Goal: Information Seeking & Learning: Learn about a topic

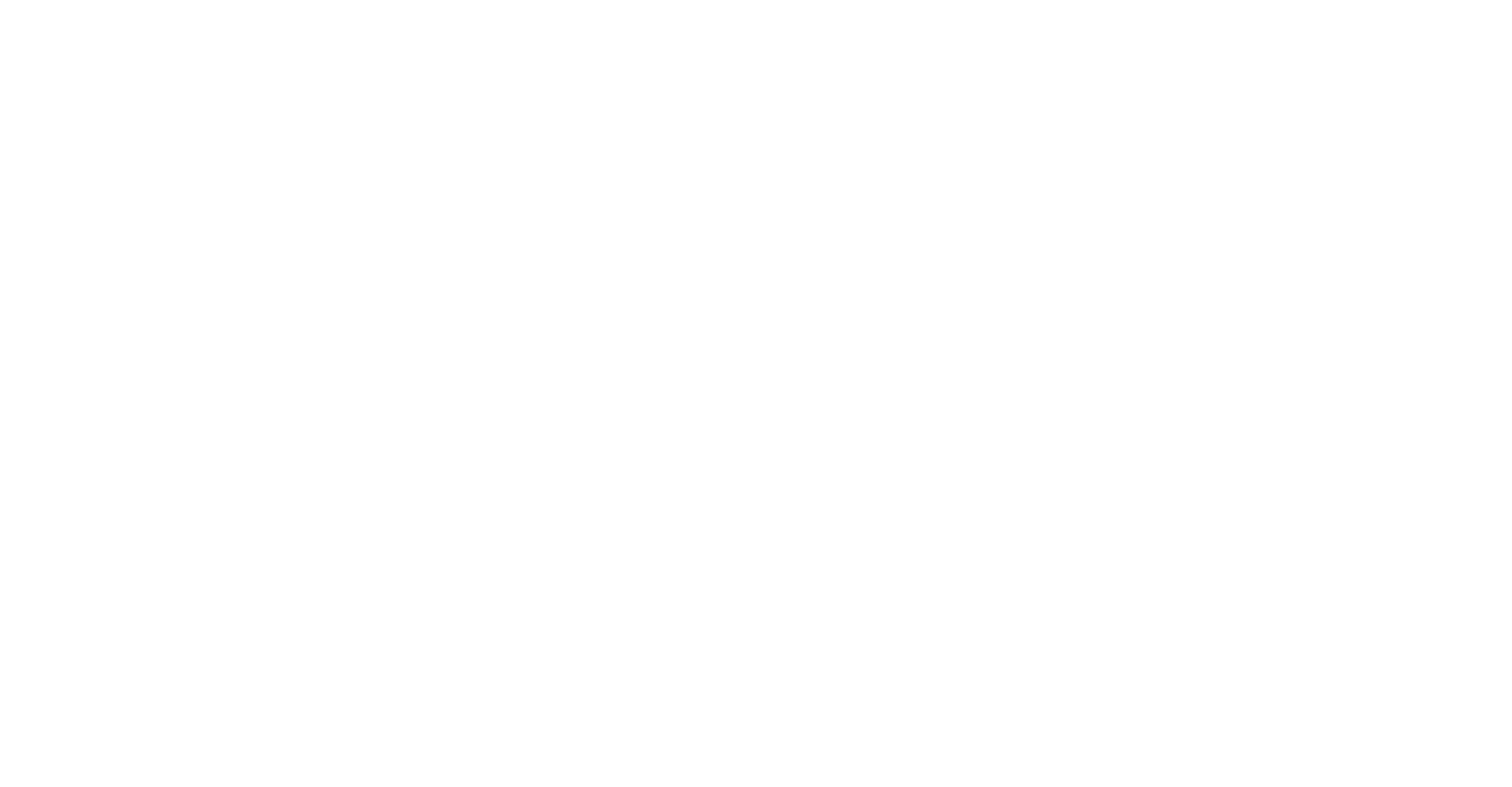
click at [1364, 46] on div at bounding box center [756, 393] width 1512 height 787
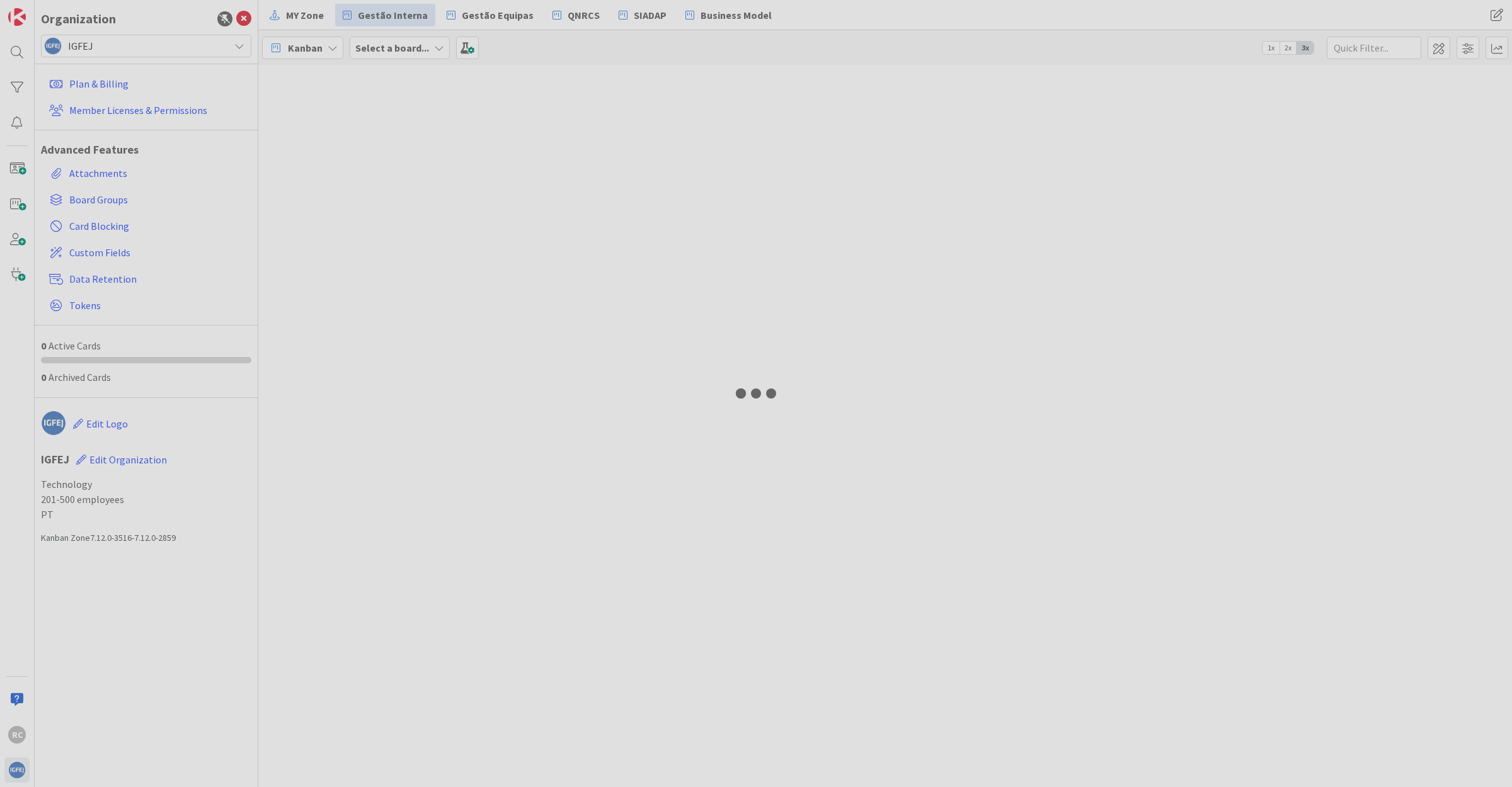
type input "salas"
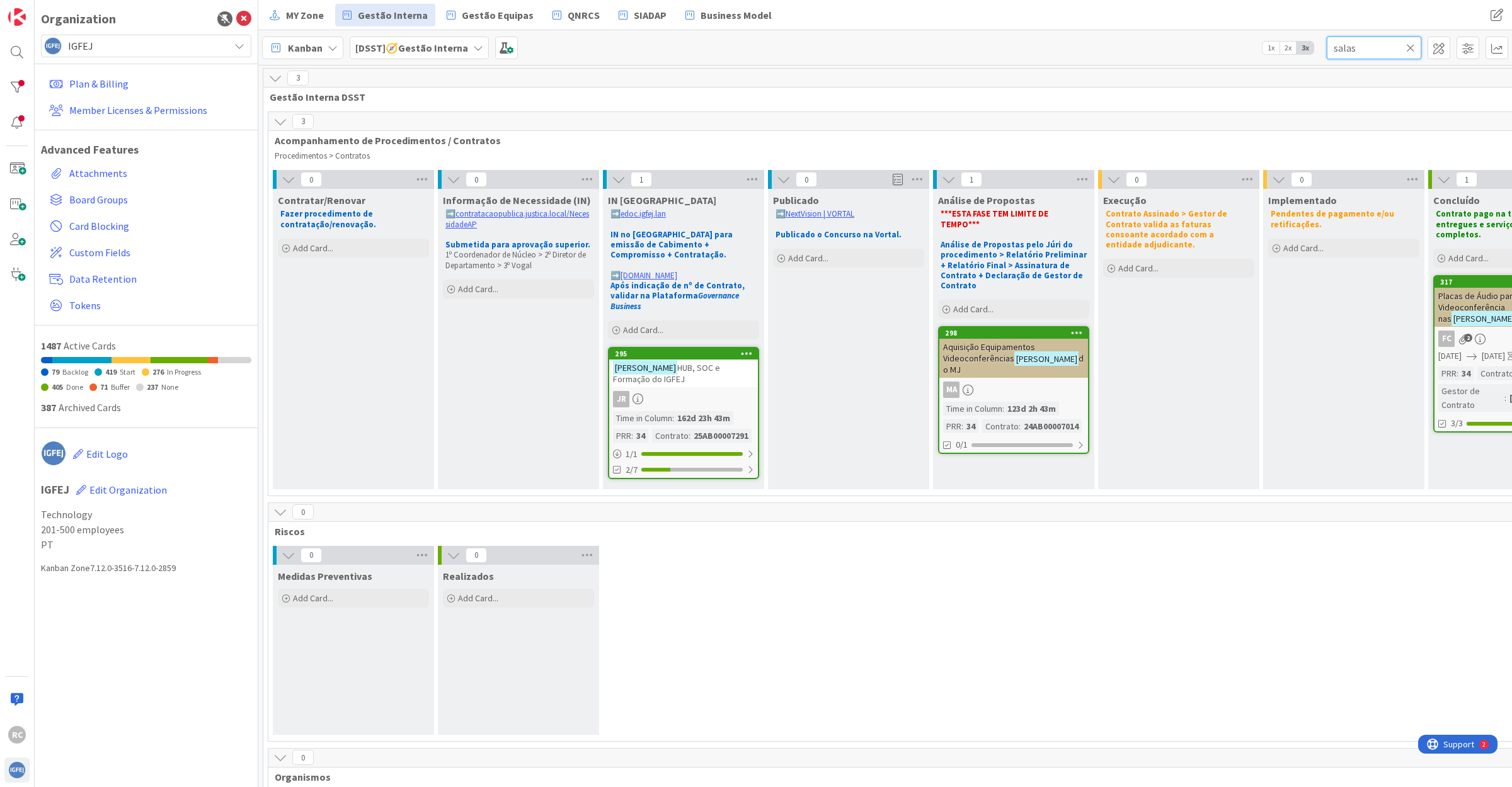
click at [1352, 48] on input "salas" at bounding box center [1373, 48] width 94 height 22
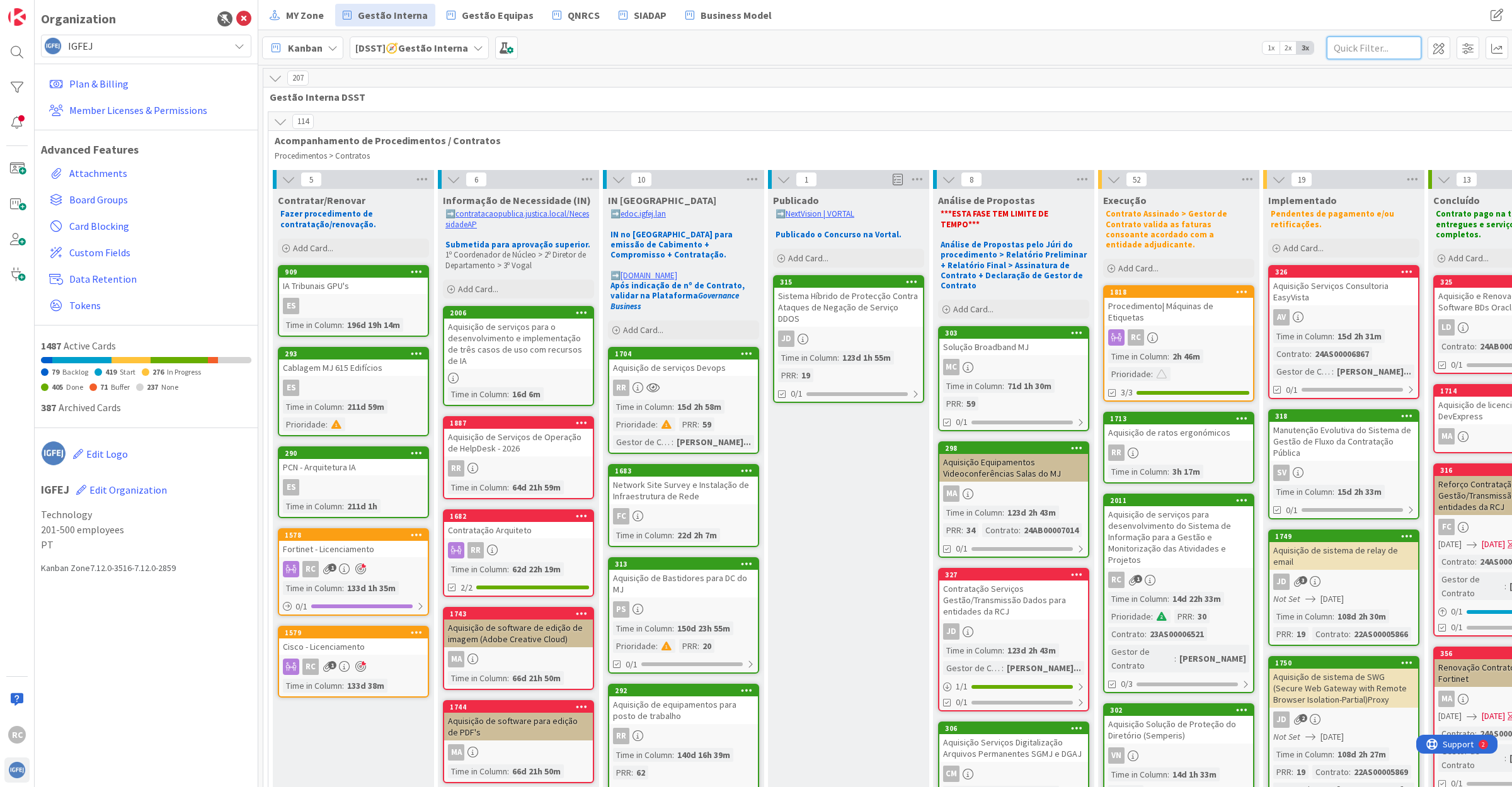
click at [1346, 48] on input "text" at bounding box center [1373, 48] width 94 height 22
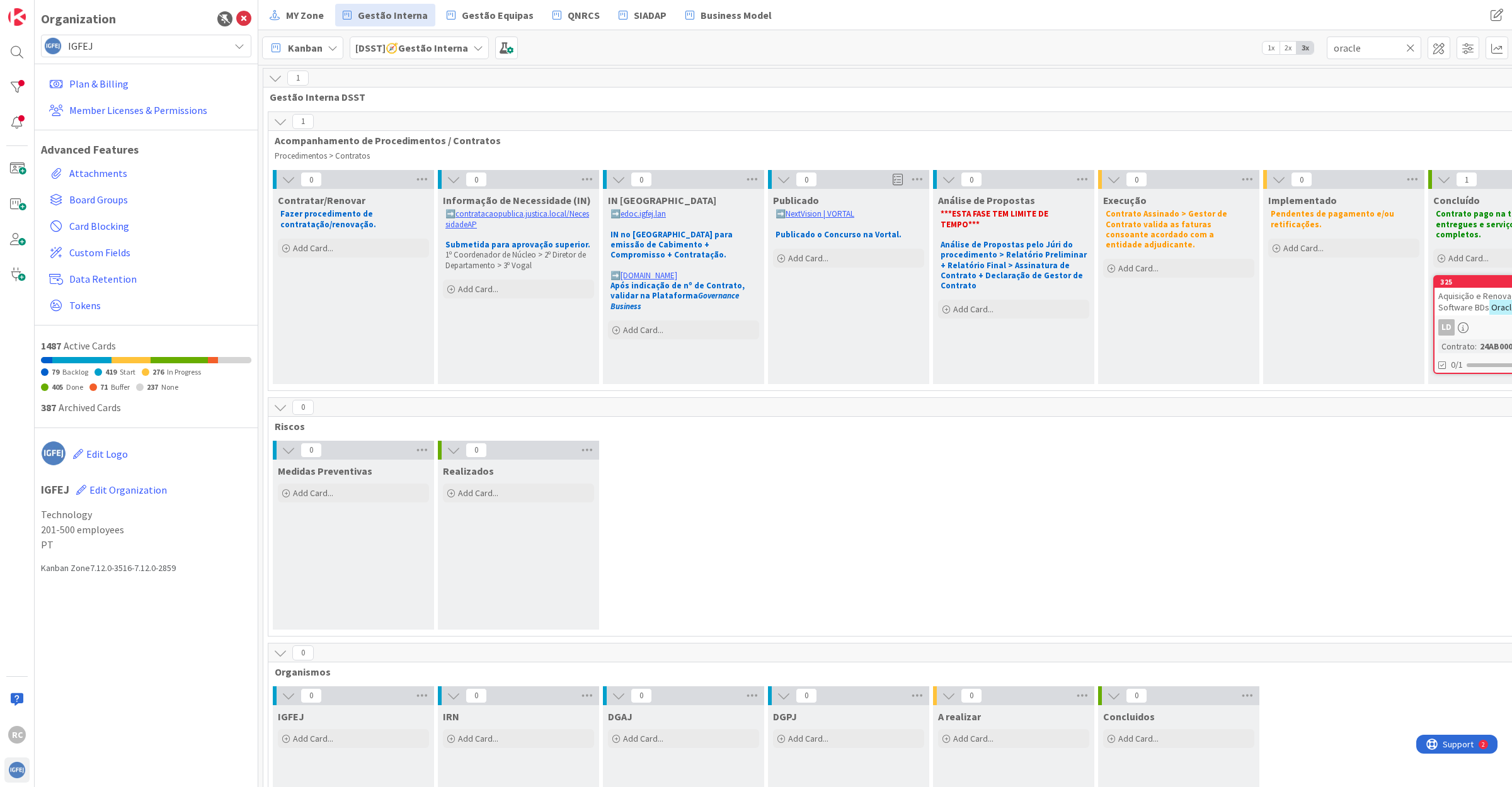
click at [1468, 298] on span "Aquisição e Renovação Suporte de Software BDs" at bounding box center [1503, 302] width 131 height 22
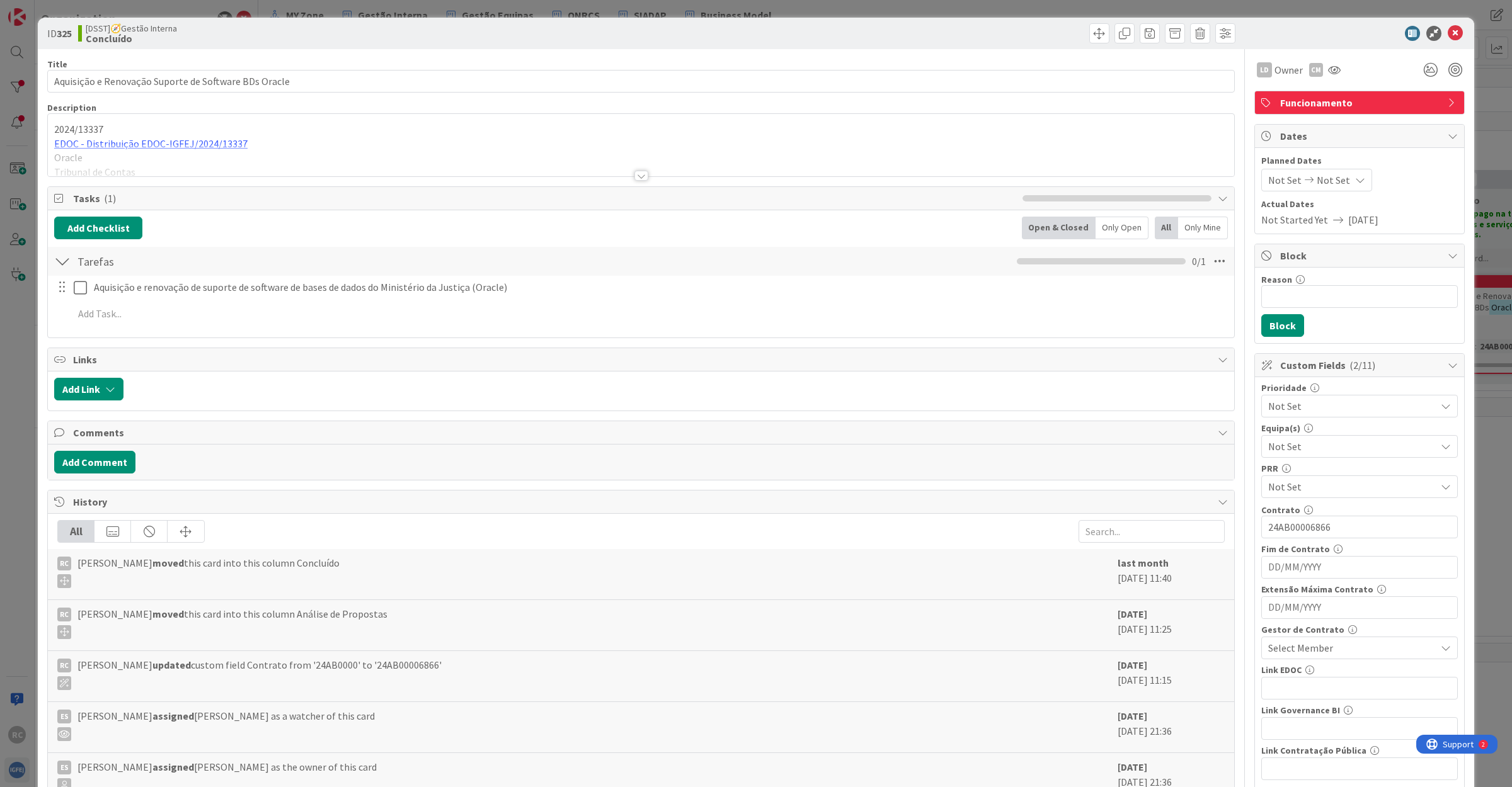
click at [186, 140] on div "2024/13337 EDOC - Distribuição EDOC-IGFEJ/2024/13337 Oracle Tribunal de Contas" at bounding box center [640, 148] width 1186 height 57
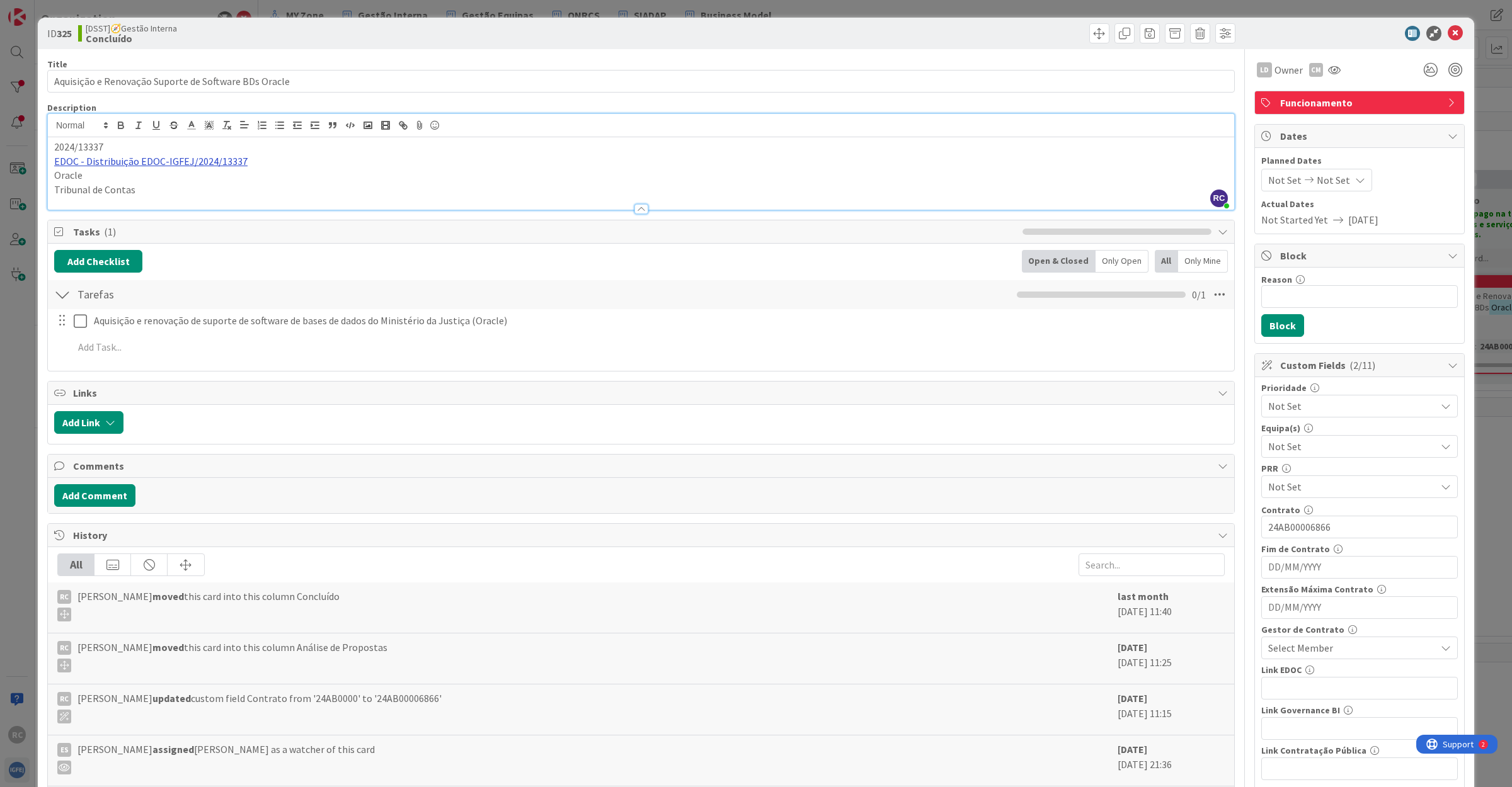
click at [148, 161] on link "EDOC - Distribuição EDOC-IGFEJ/2024/13337" at bounding box center [150, 161] width 193 height 13
click at [93, 183] on link "[URL]" at bounding box center [83, 185] width 21 height 16
click at [1448, 31] on icon at bounding box center [1455, 34] width 15 height 15
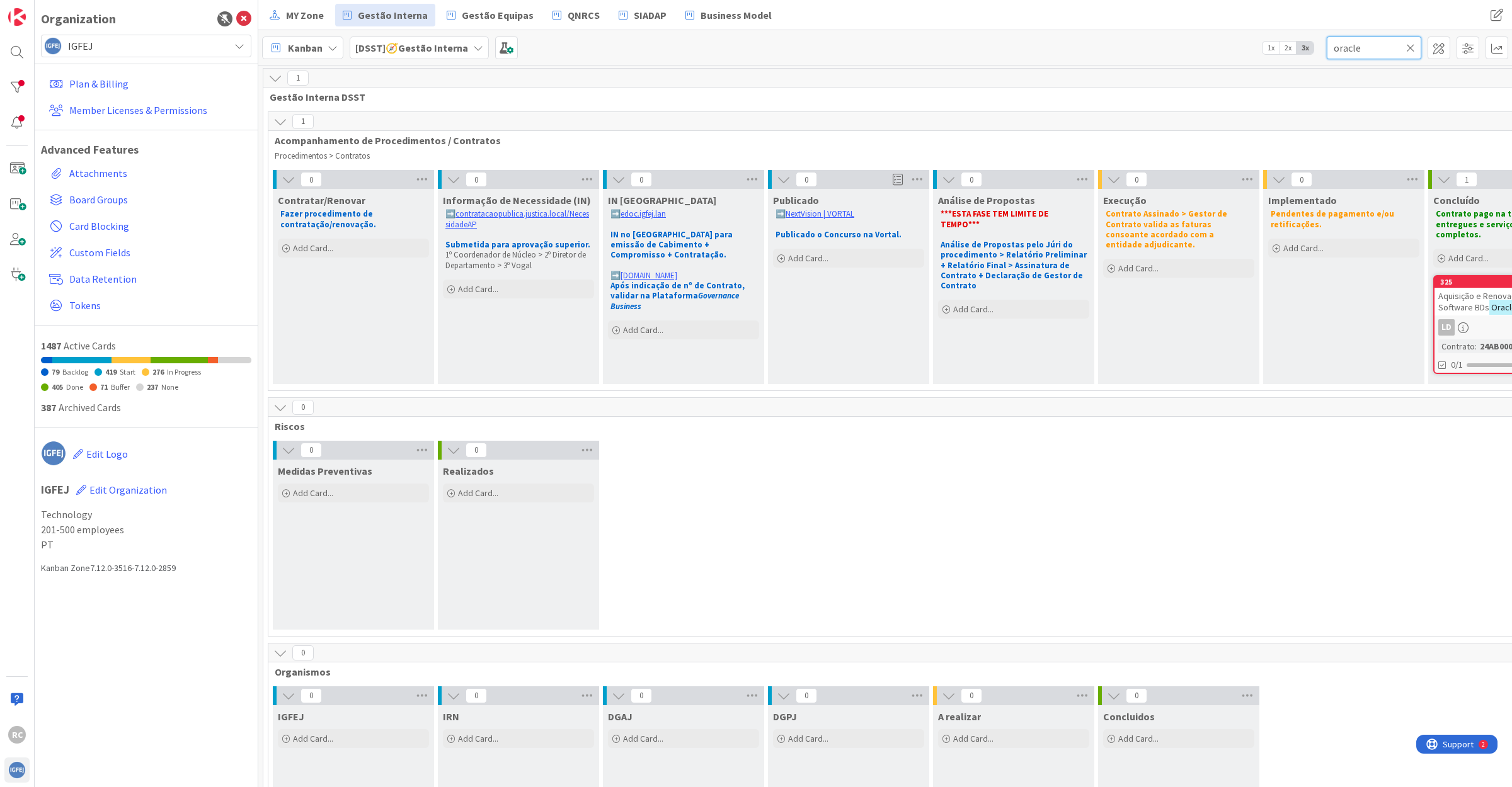
click at [1366, 50] on input "oracle" at bounding box center [1373, 48] width 94 height 22
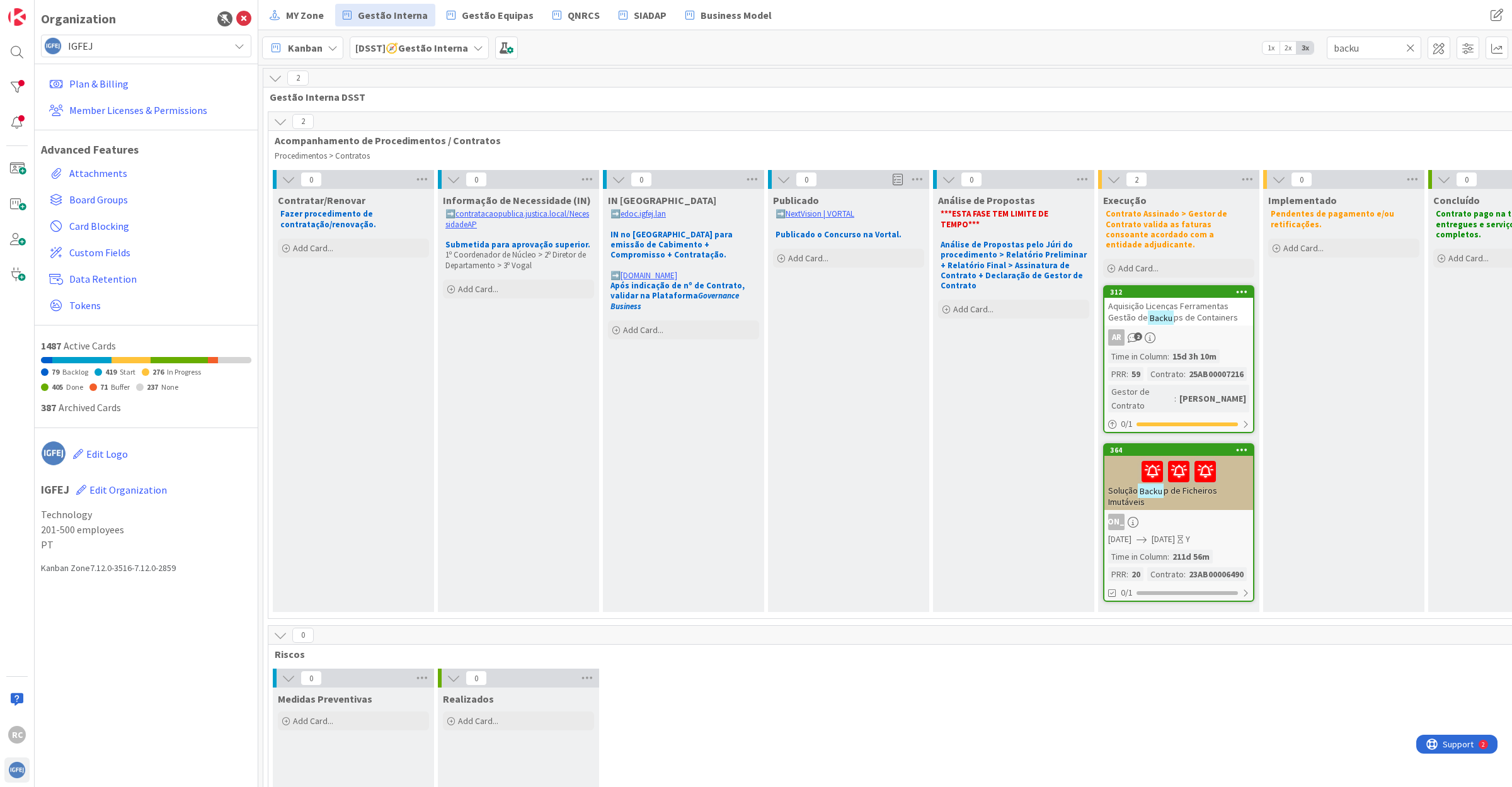
click at [1196, 312] on span "ps de Containers" at bounding box center [1206, 318] width 64 height 11
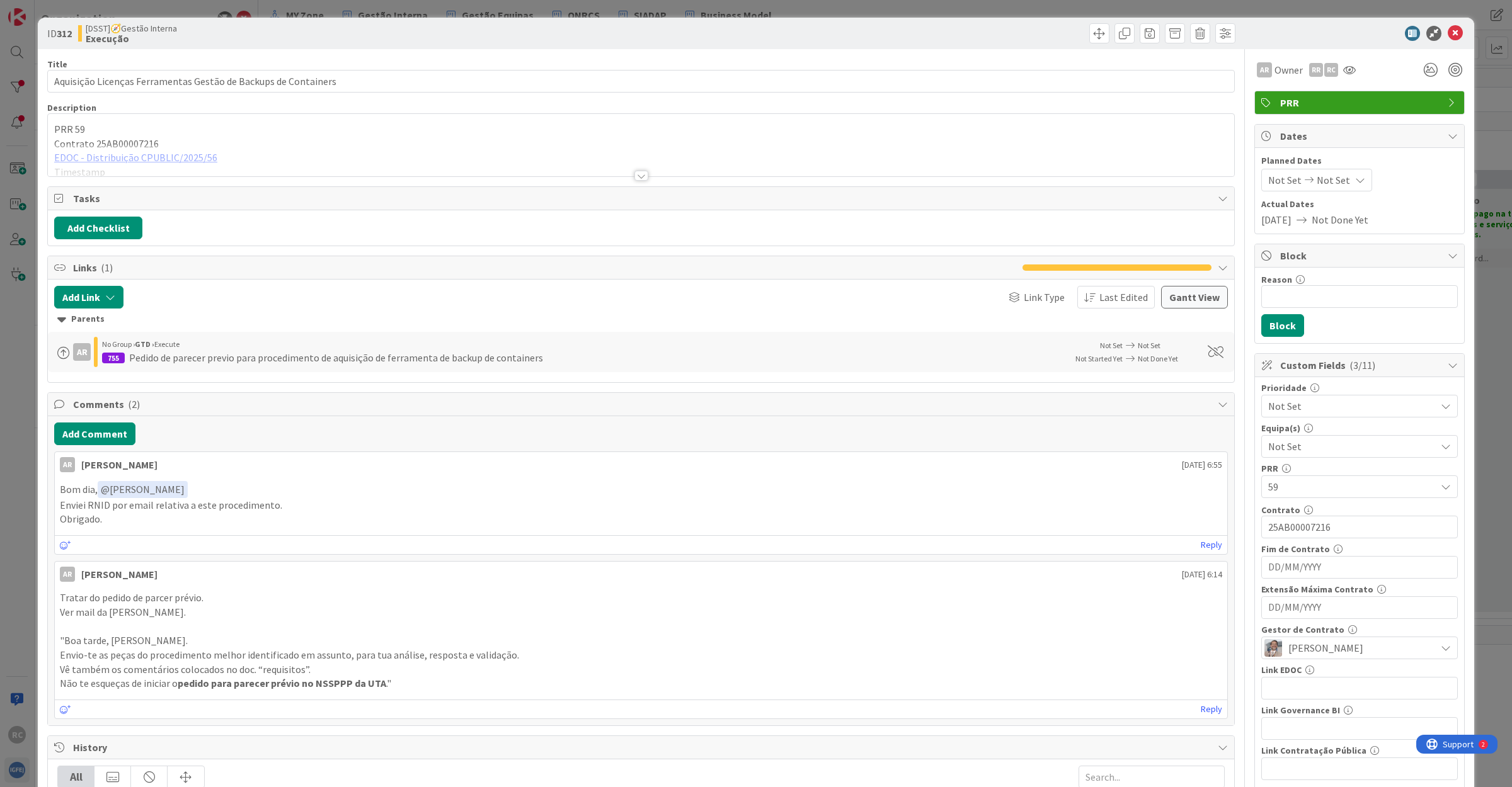
click at [142, 155] on div at bounding box center [640, 160] width 1186 height 32
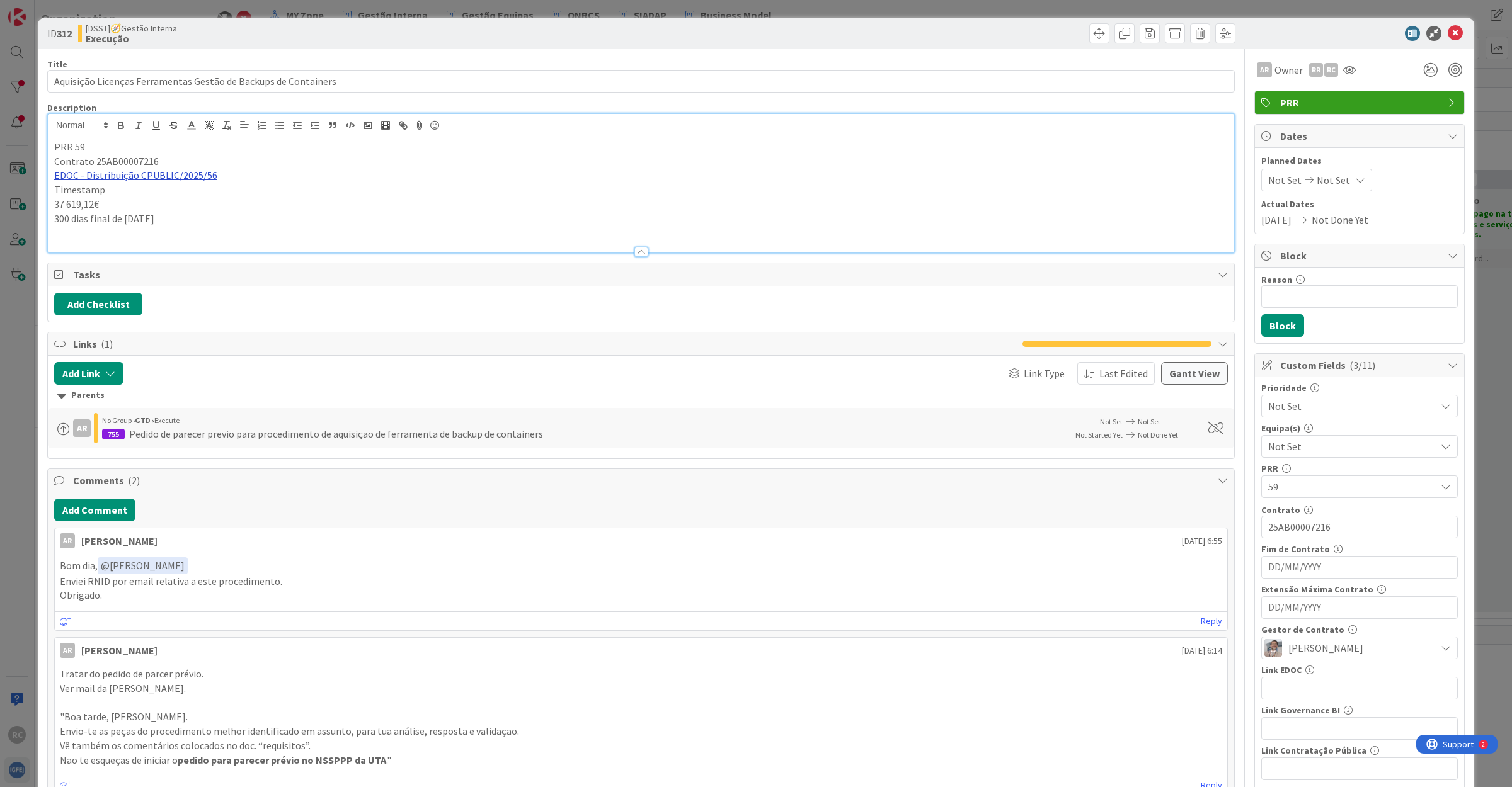
click at [148, 178] on link "EDOC - Distribuição CPUBLIC/2025/56" at bounding box center [135, 175] width 163 height 13
click at [79, 202] on link "[URL]" at bounding box center [69, 200] width 21 height 16
click at [1448, 32] on icon at bounding box center [1455, 34] width 15 height 15
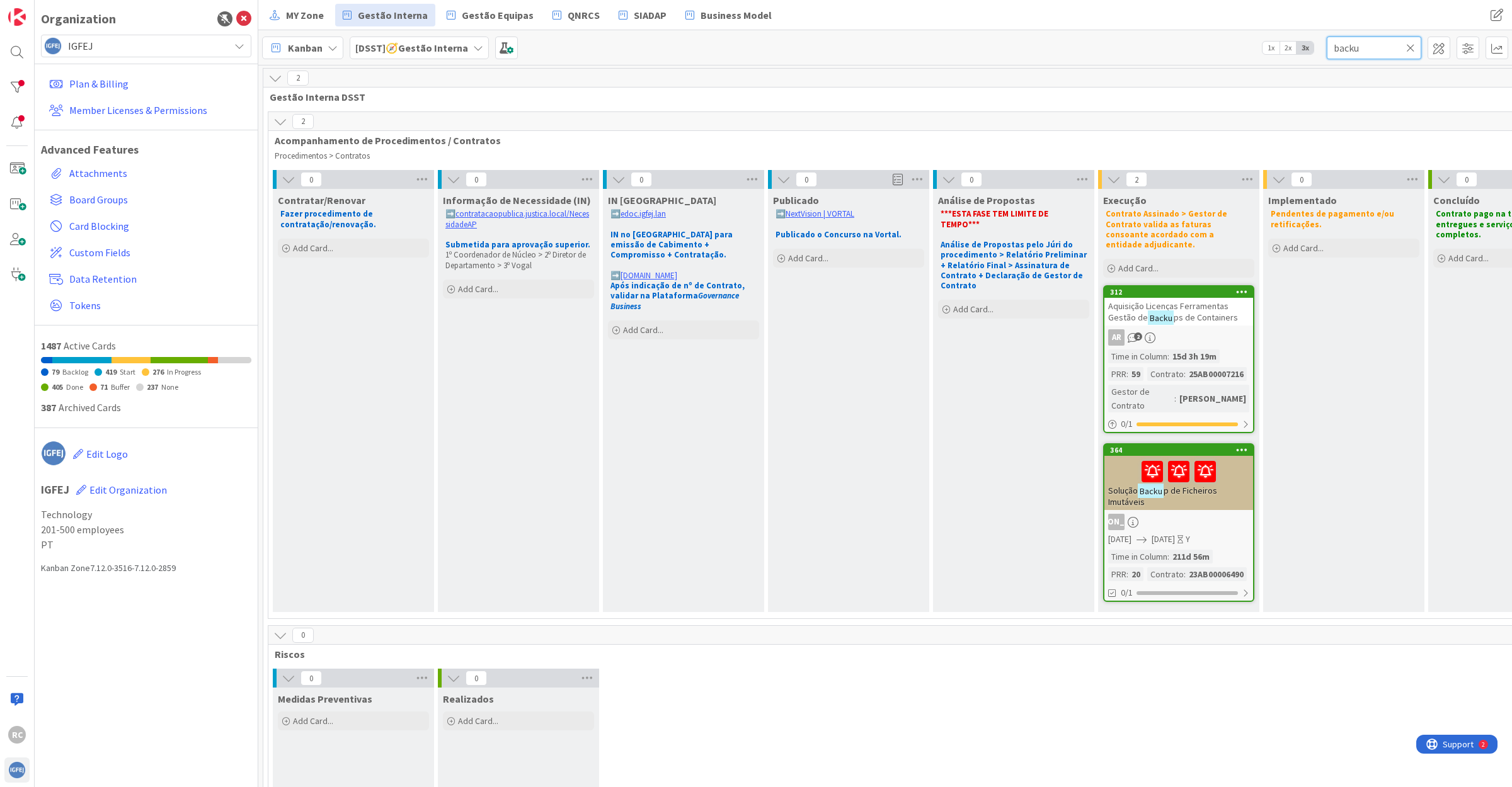
click at [1351, 40] on input "backu" at bounding box center [1373, 48] width 94 height 22
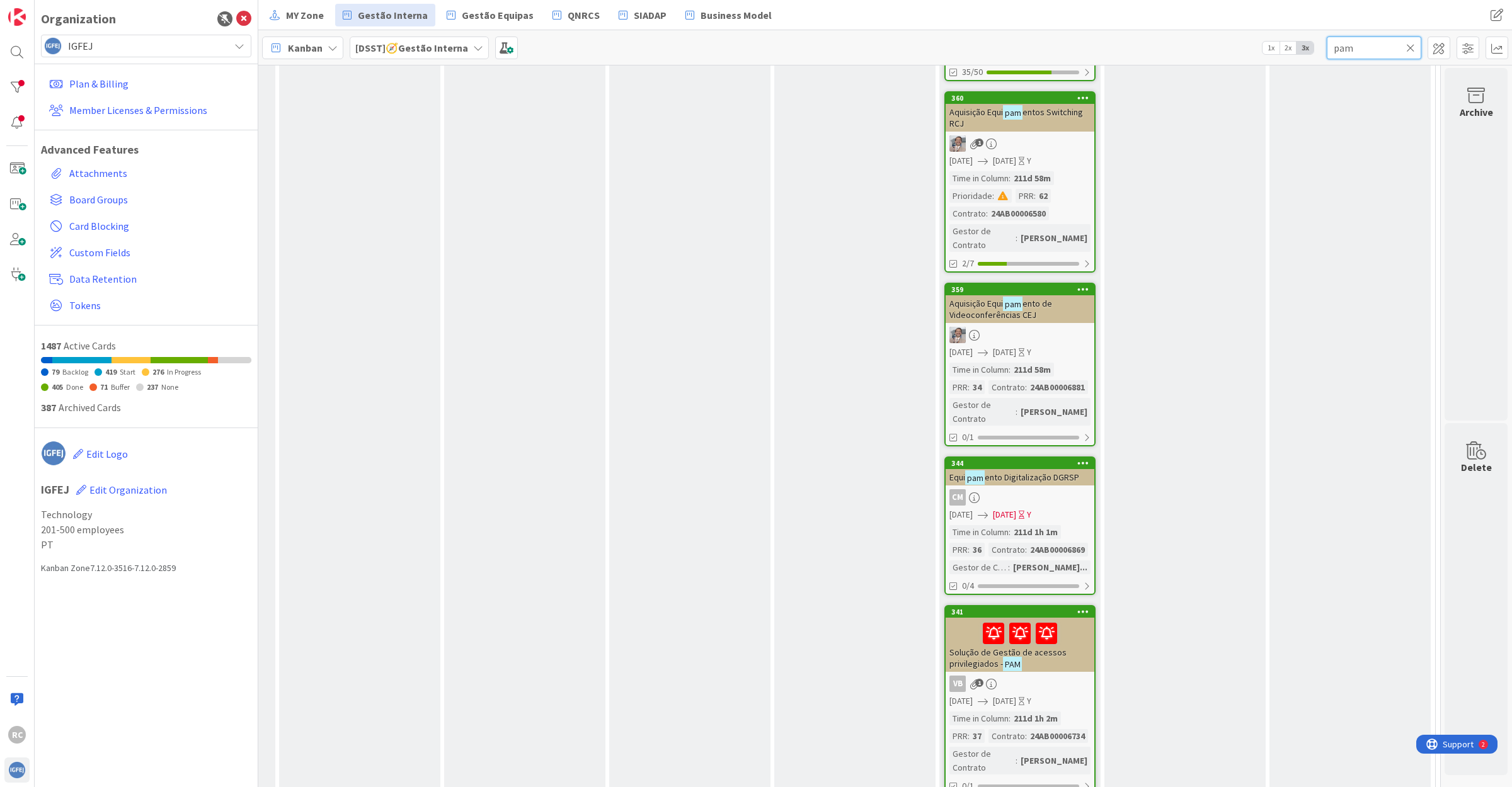
scroll to position [551, 171]
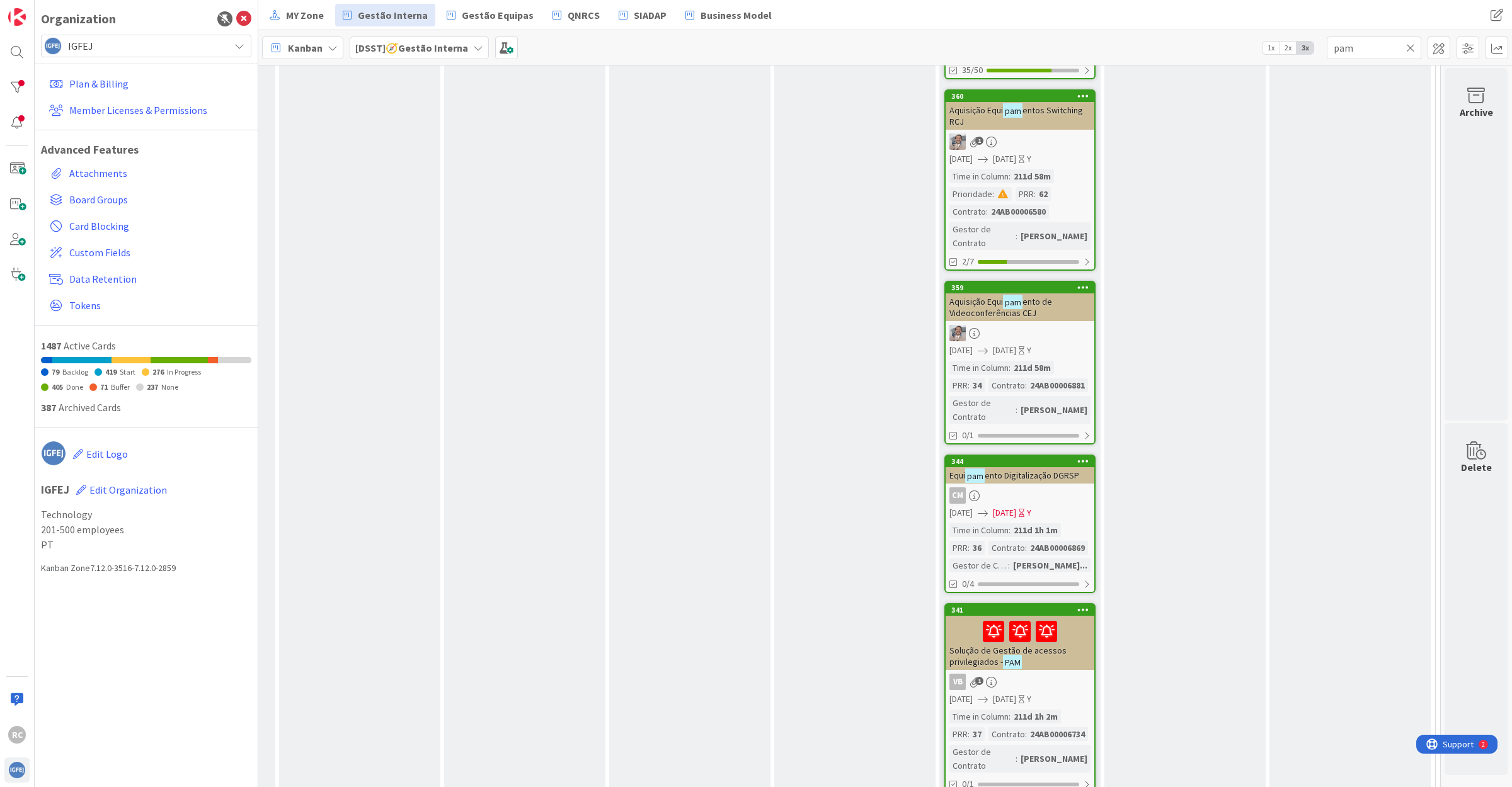
click at [1019, 645] on span "Solução de Gestão de acessos privilegiados -" at bounding box center [1008, 656] width 117 height 22
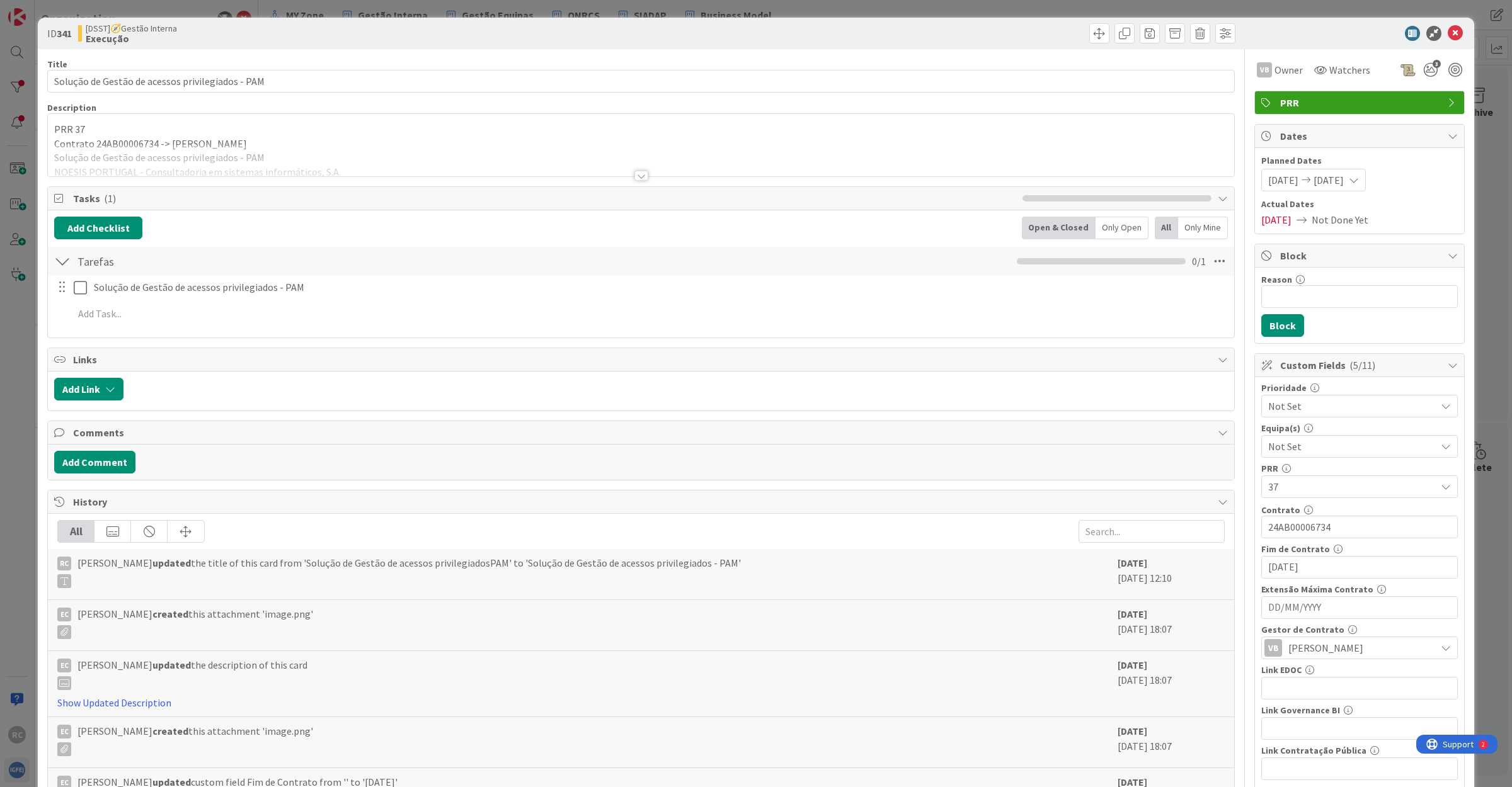
click at [635, 177] on div at bounding box center [642, 176] width 14 height 10
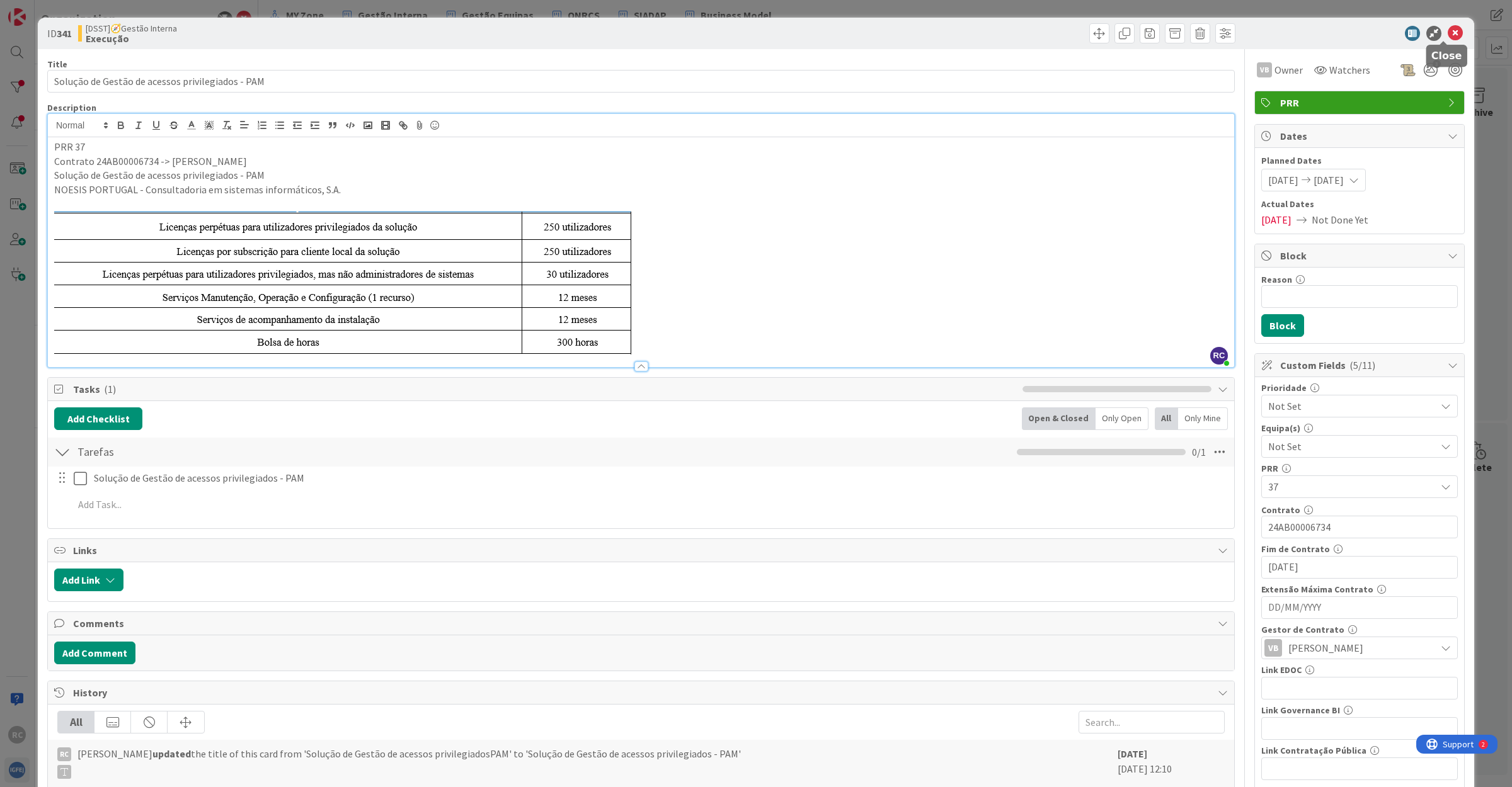
drag, startPoint x: 1441, startPoint y: 32, endPoint x: 1414, endPoint y: 45, distance: 30.0
click at [1448, 32] on icon at bounding box center [1455, 34] width 15 height 15
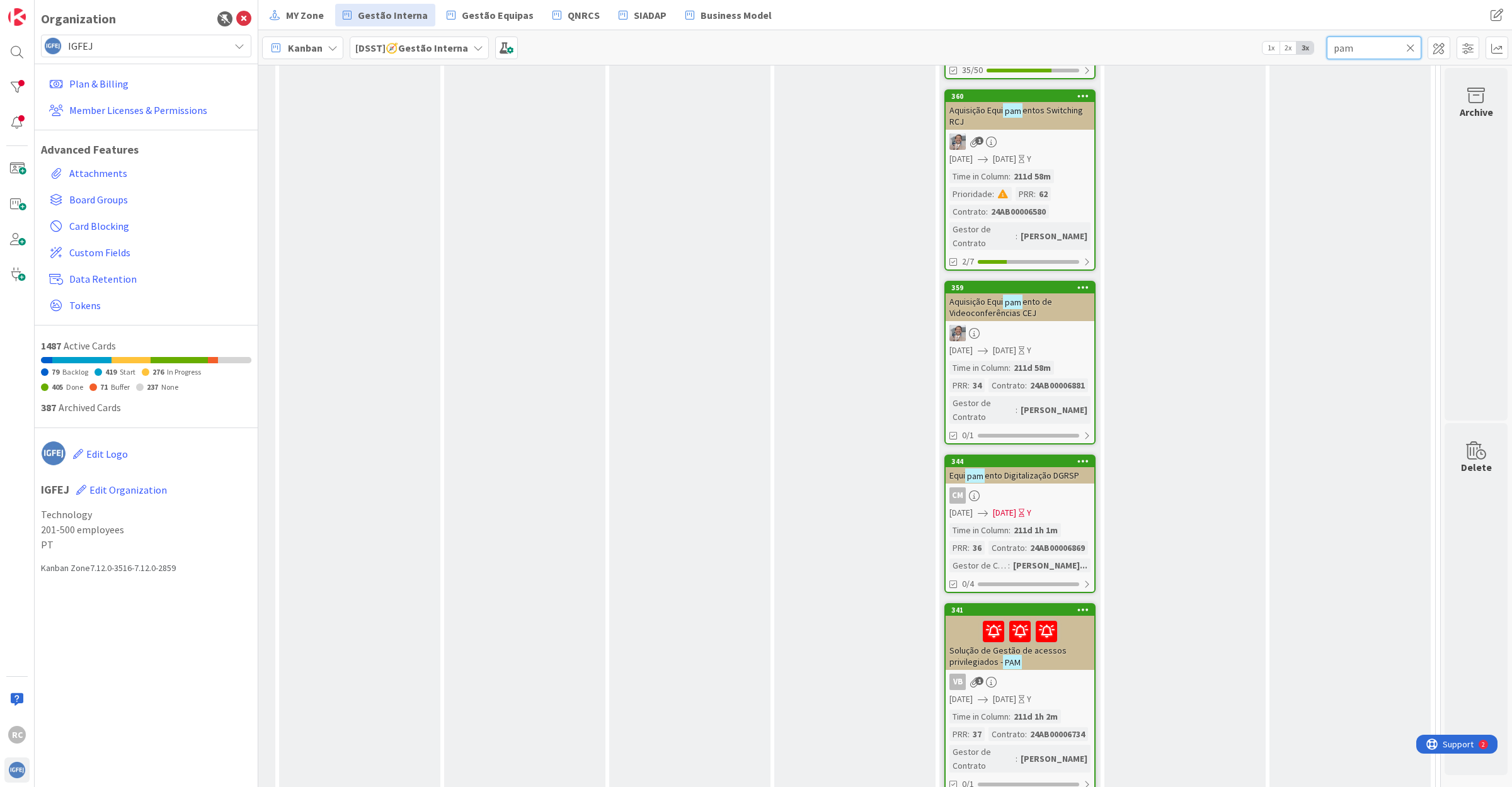
click at [1348, 48] on input "pam" at bounding box center [1373, 48] width 94 height 22
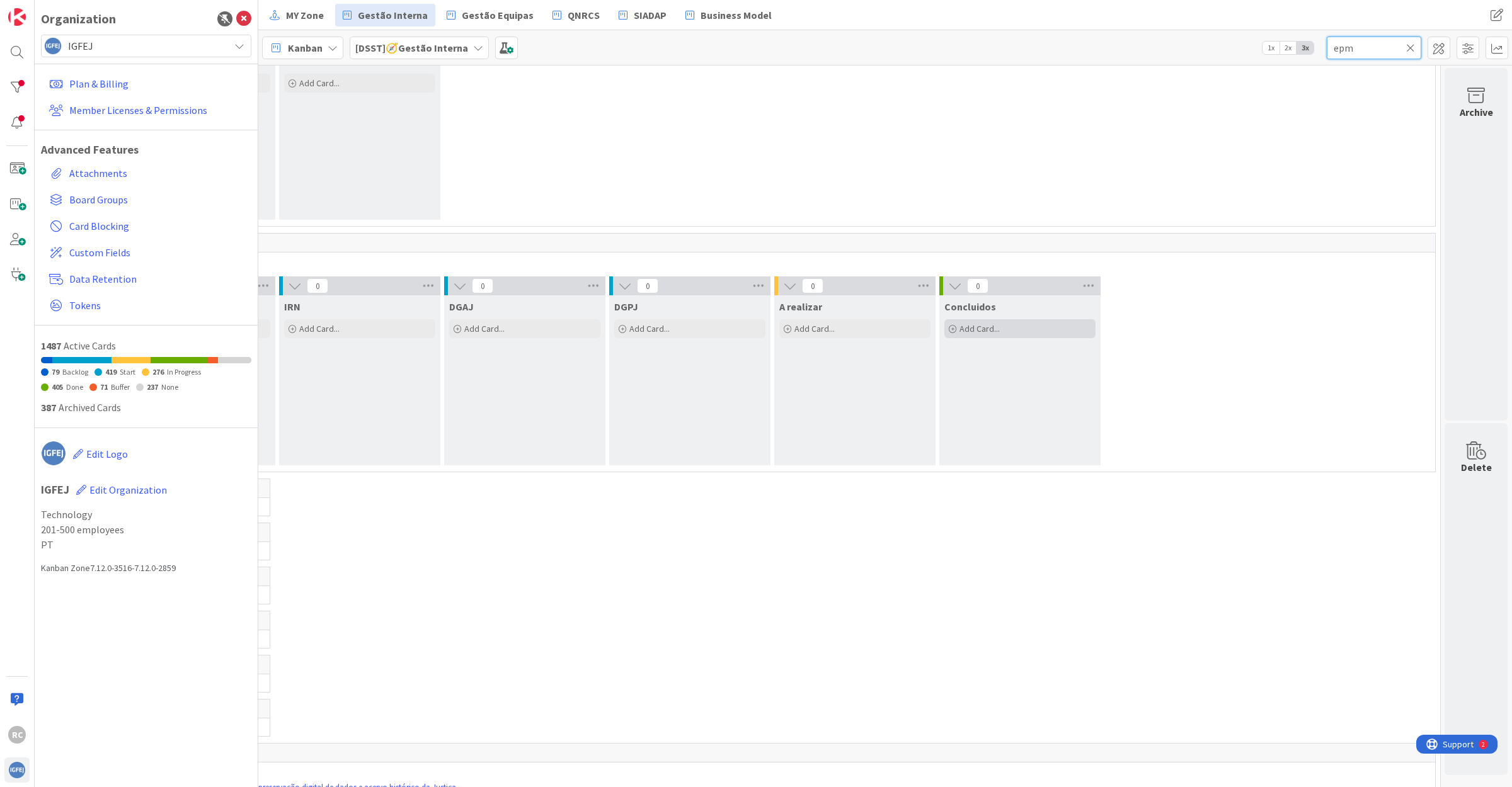
scroll to position [0, 171]
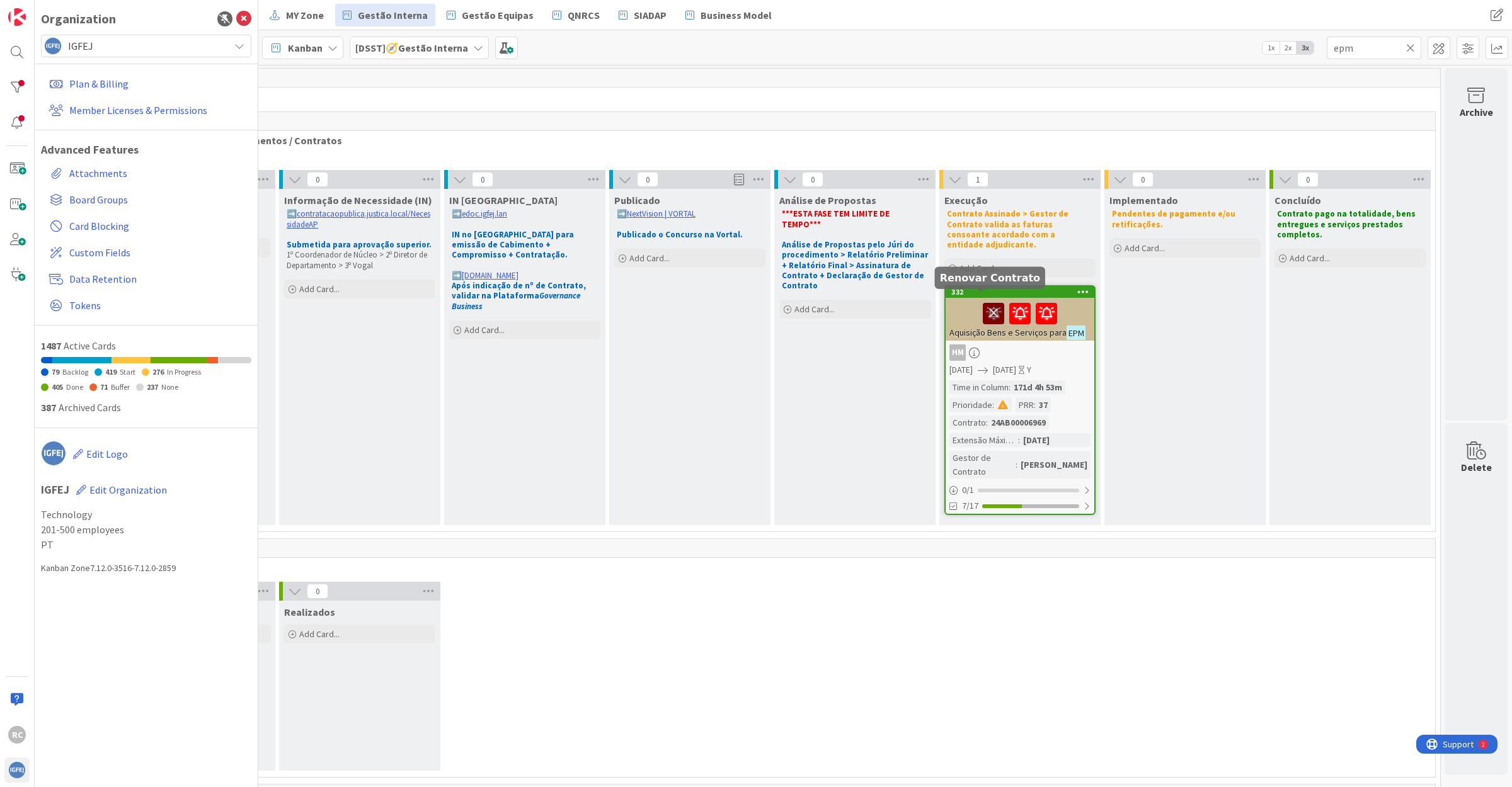
click at [982, 306] on icon at bounding box center [993, 313] width 22 height 20
click at [965, 309] on div at bounding box center [1020, 313] width 141 height 27
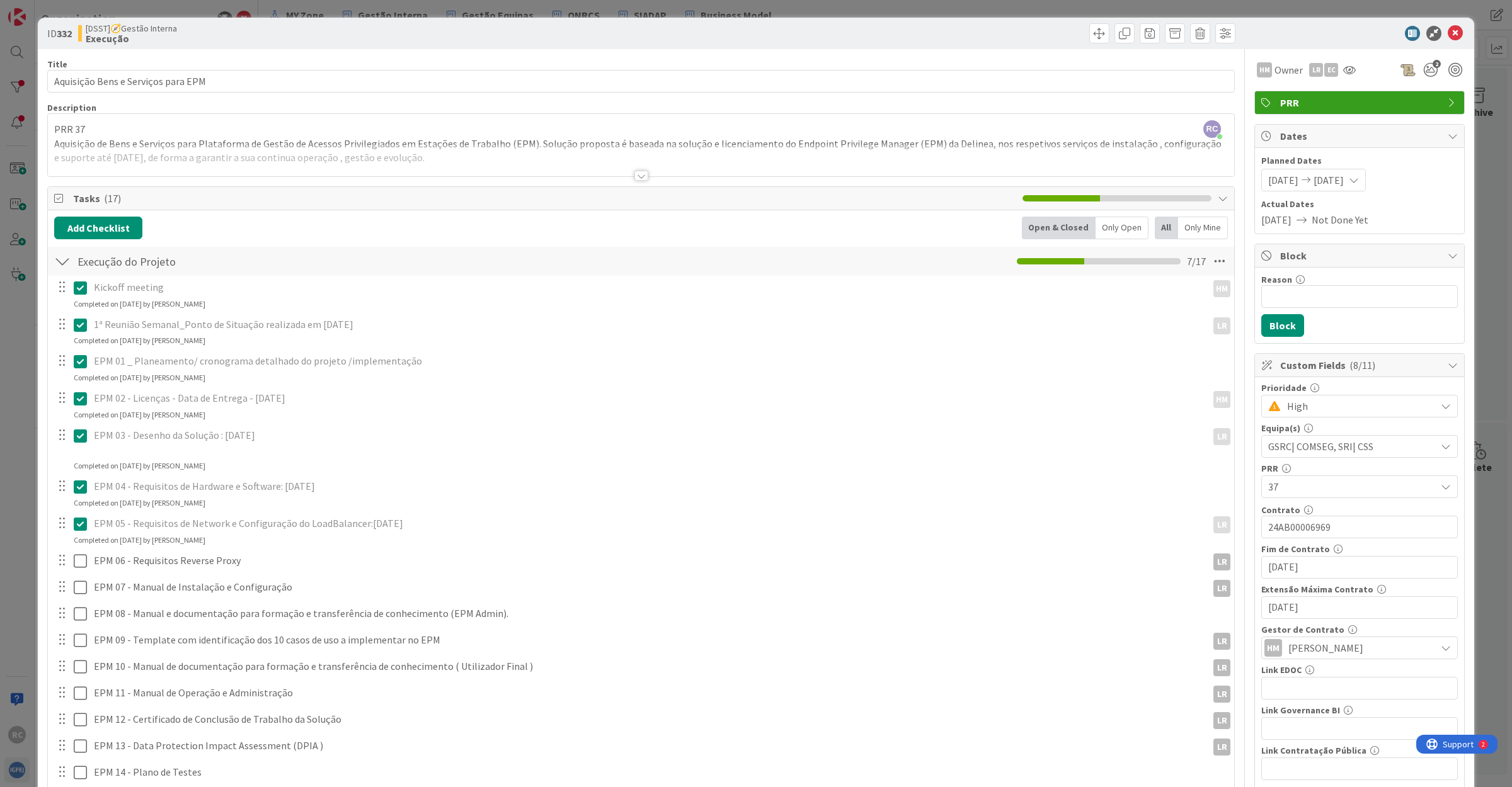
click at [635, 176] on div at bounding box center [642, 176] width 14 height 10
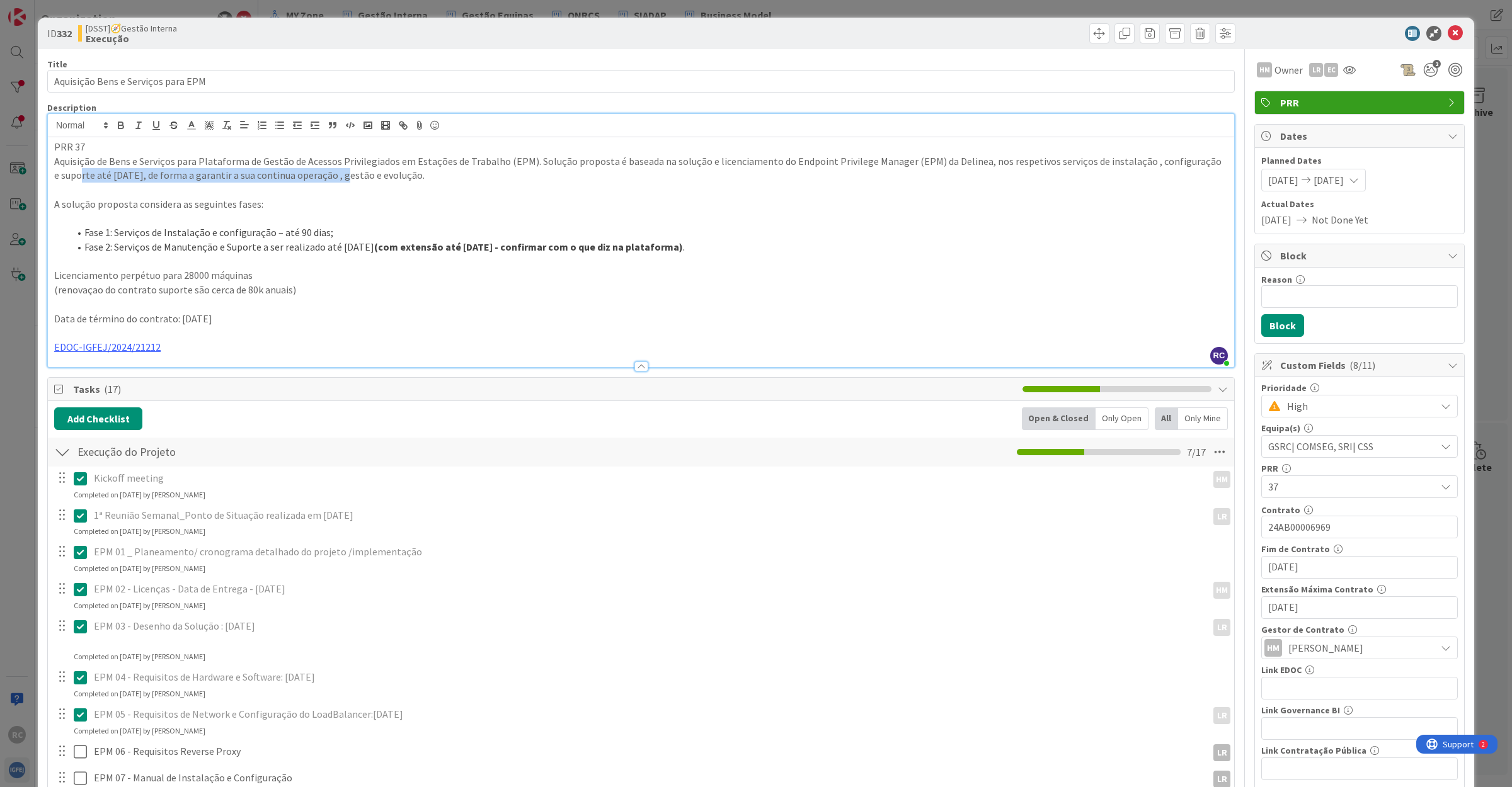
drag, startPoint x: 73, startPoint y: 177, endPoint x: 341, endPoint y: 175, distance: 268.0
click at [341, 175] on p "Aquisição de Bens e Serviços para Plataforma de Gestão de Acessos Privilegiados…" at bounding box center [640, 169] width 1173 height 29
drag, startPoint x: 130, startPoint y: 262, endPoint x: 545, endPoint y: 259, distance: 415.0
click at [516, 267] on p at bounding box center [640, 262] width 1173 height 15
click at [570, 248] on strong "(com extensão até [DATE] - confirmar com o que diz na plataforma)" at bounding box center [528, 247] width 309 height 13
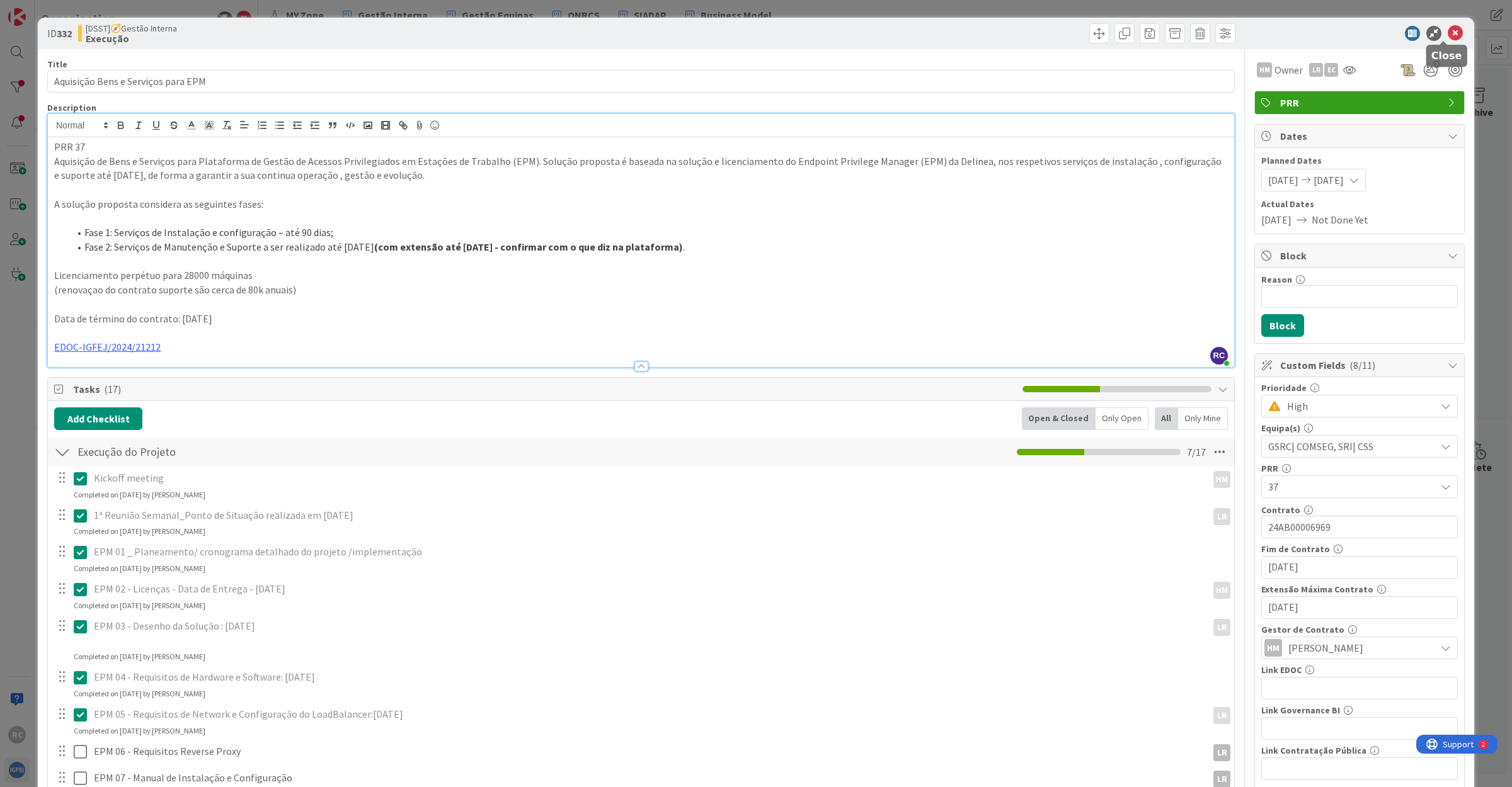
click at [1448, 31] on icon at bounding box center [1455, 34] width 15 height 15
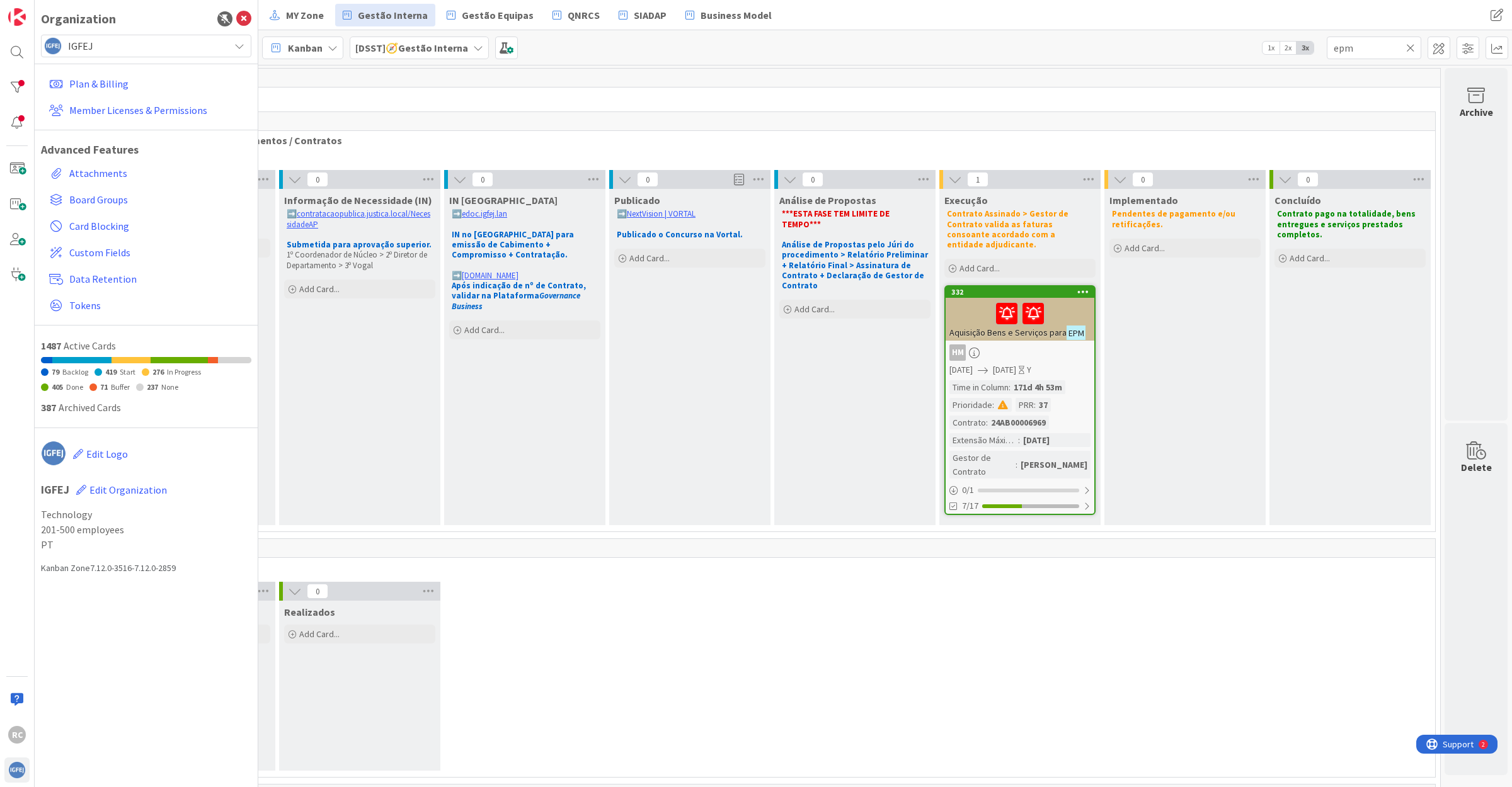
click at [1003, 327] on span "Aquisição Bens e Serviços para" at bounding box center [1008, 332] width 117 height 11
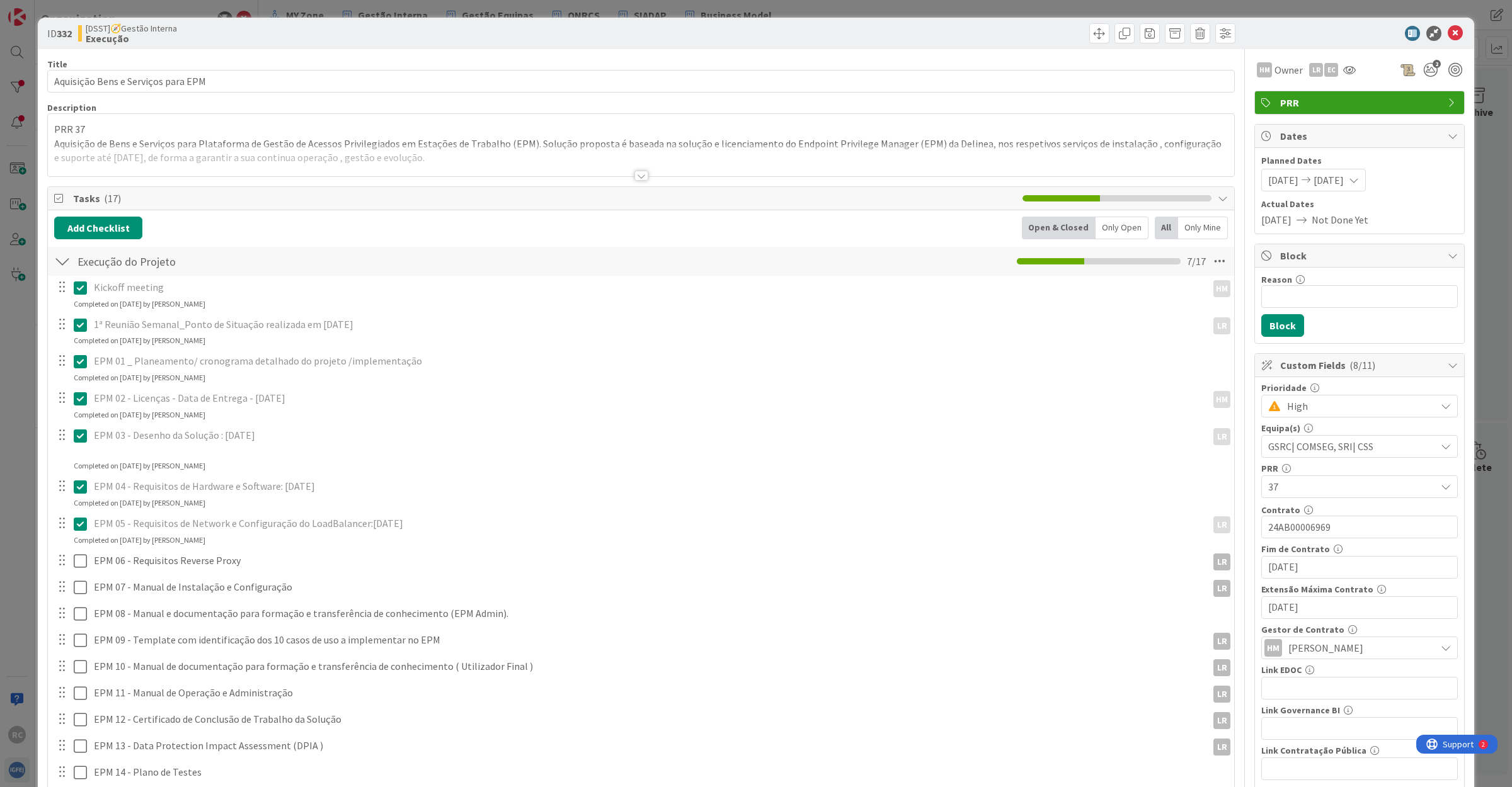
click at [635, 173] on div at bounding box center [642, 176] width 14 height 10
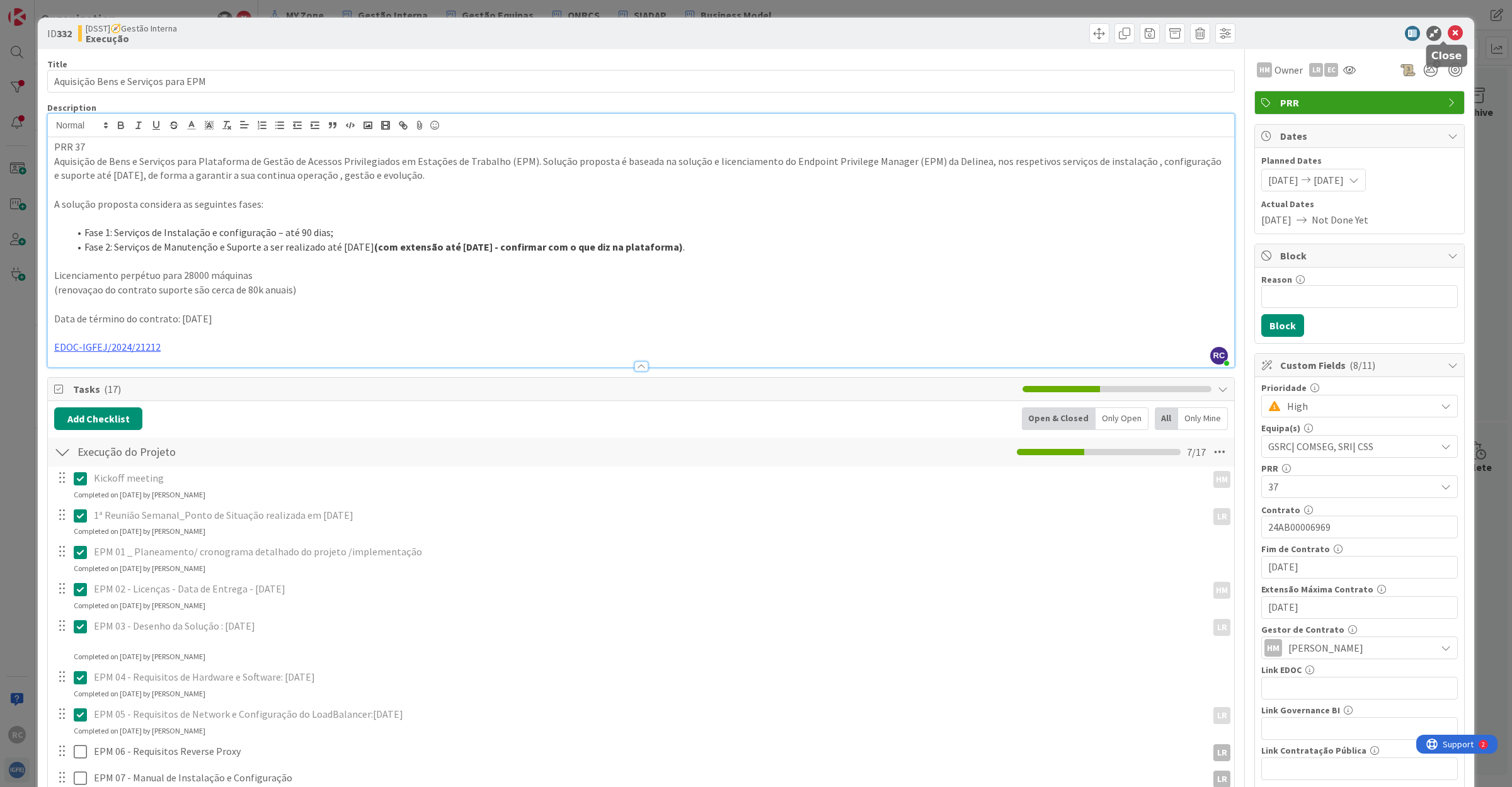
click at [1448, 29] on icon at bounding box center [1455, 34] width 15 height 15
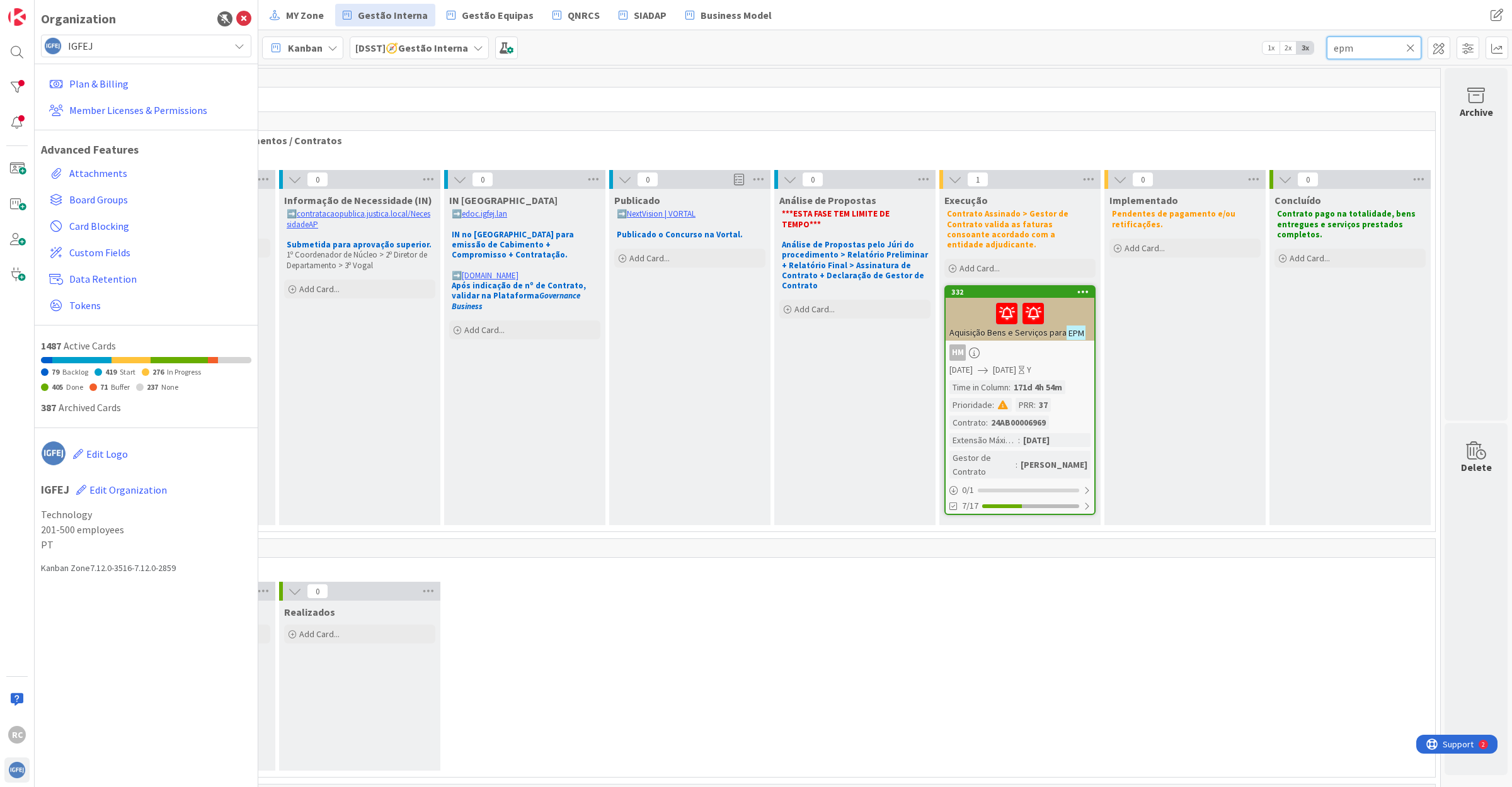
click at [1362, 45] on input "epm" at bounding box center [1373, 48] width 94 height 22
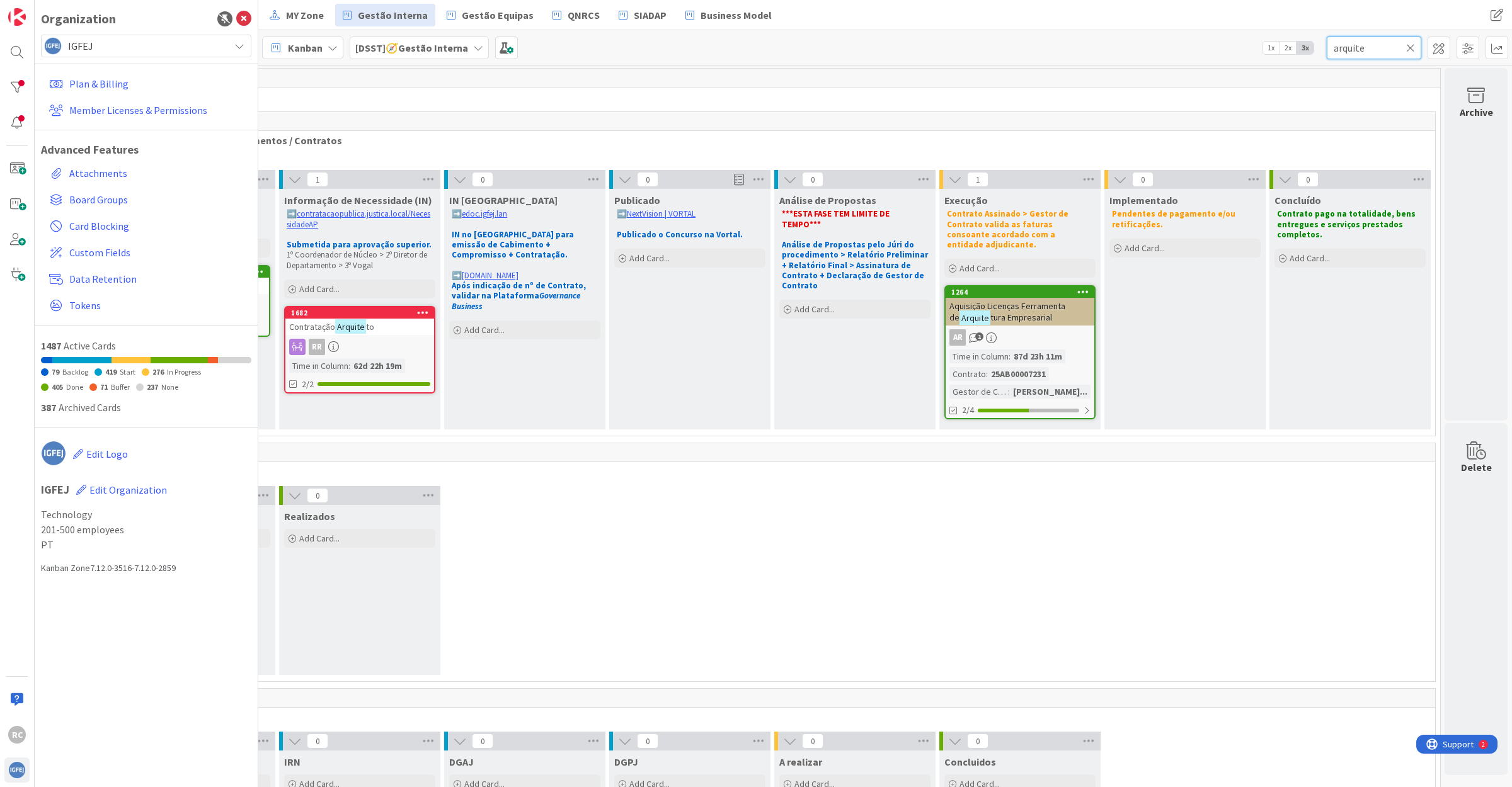
type input "arquite"
click at [1007, 312] on span "tura Empresarial" at bounding box center [1021, 318] width 62 height 11
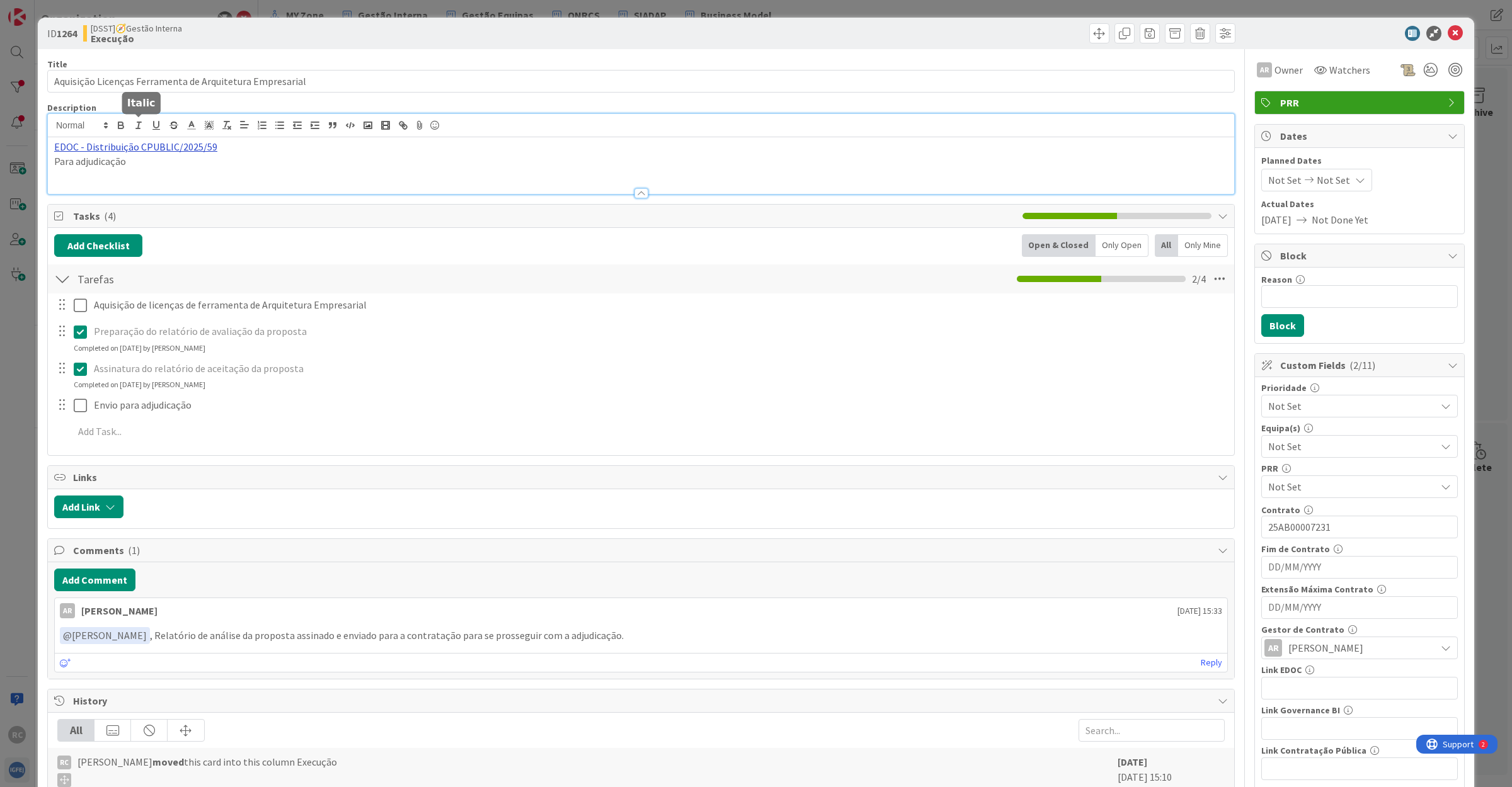
click at [139, 131] on div "EDOC - Distribuição CPUBLIC/2025/59 Para adjudicação" at bounding box center [640, 154] width 1186 height 80
click at [79, 171] on link "[URL]" at bounding box center [69, 171] width 21 height 16
click at [299, 162] on p "Para adjudicação" at bounding box center [640, 162] width 1173 height 15
click at [109, 183] on div at bounding box center [640, 188] width 1186 height 13
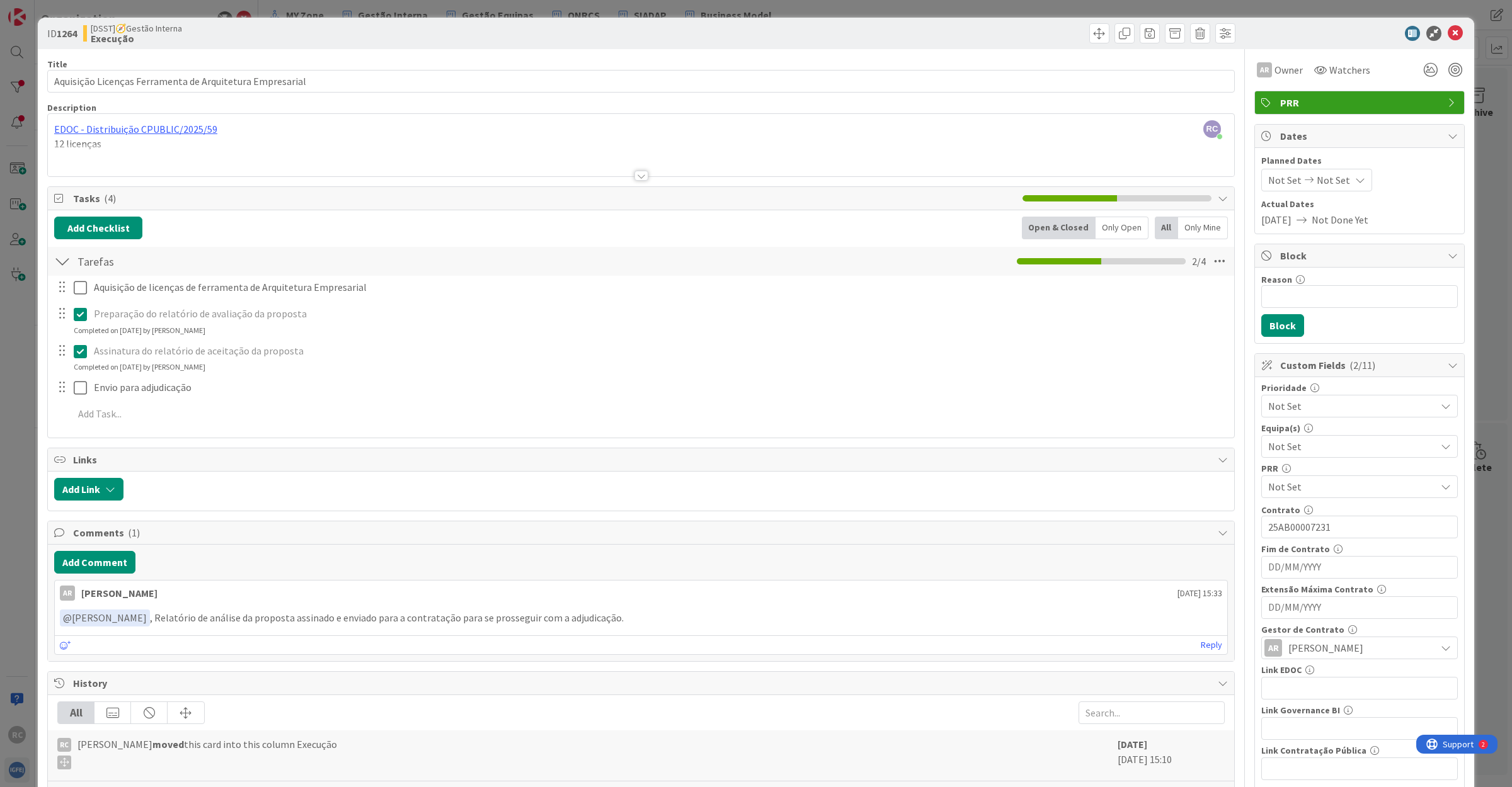
click at [79, 161] on div at bounding box center [640, 160] width 1186 height 32
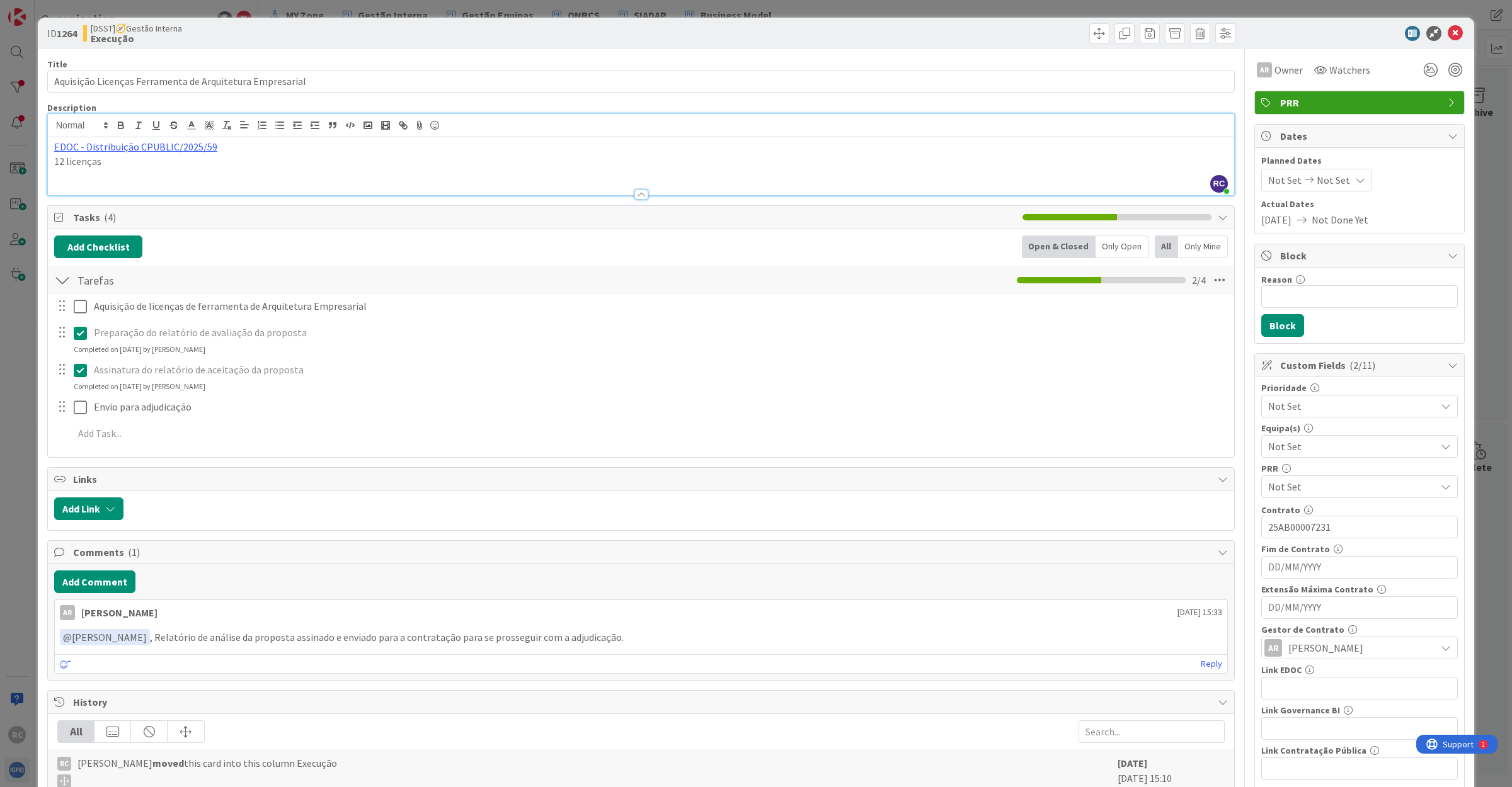
click at [174, 159] on p "12 licenças" at bounding box center [640, 162] width 1173 height 15
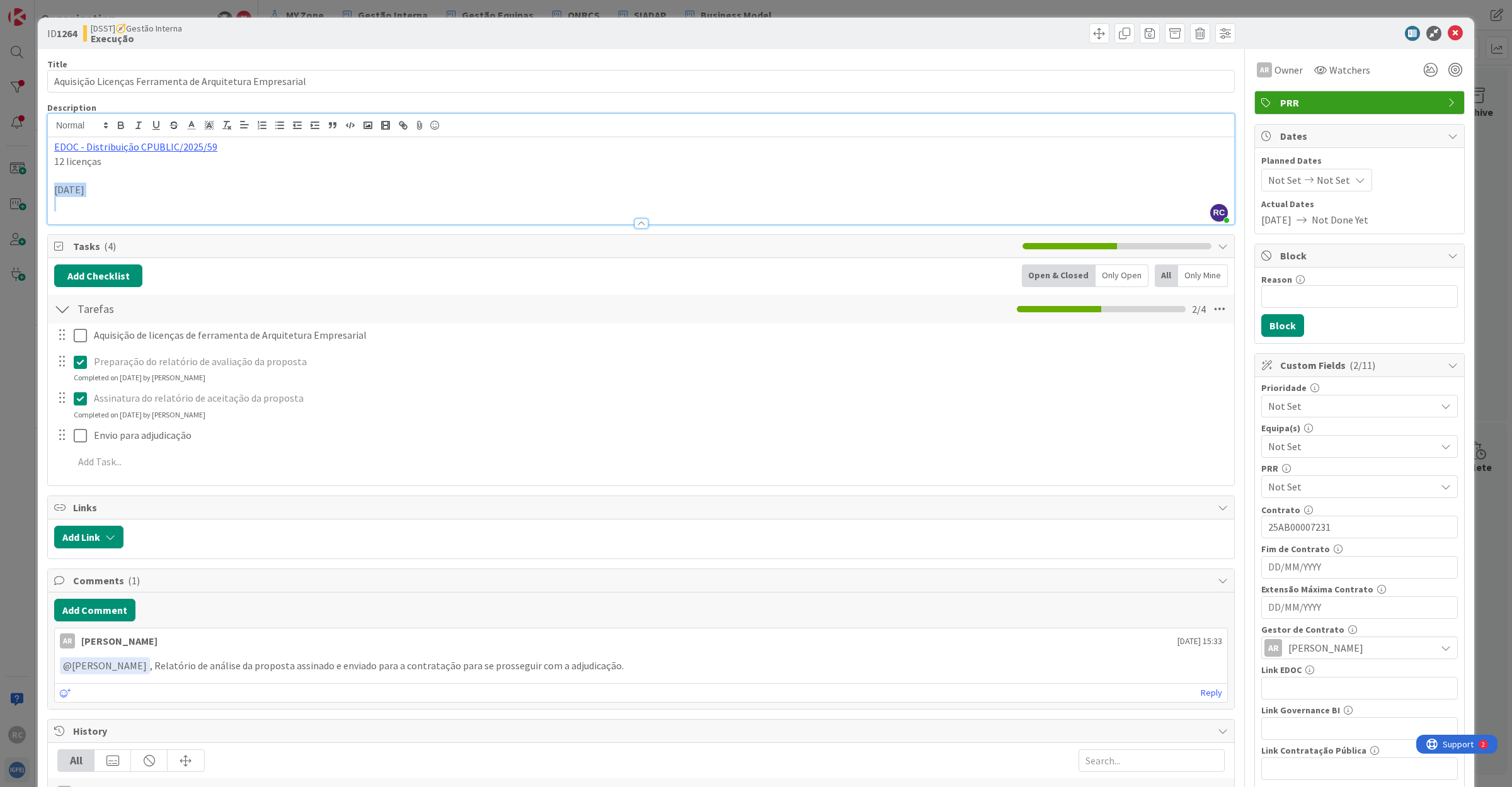
drag, startPoint x: 73, startPoint y: 192, endPoint x: 48, endPoint y: 189, distance: 25.2
click at [48, 189] on div "EDOC - Distribuição CPUBLIC/2025/59 12 licenças [DATE]" at bounding box center [640, 180] width 1186 height 87
copy p "[DATE]"
drag, startPoint x: 221, startPoint y: 148, endPoint x: -20, endPoint y: 147, distance: 241.0
click at [0, 147] on html "RC Organization IGFEJ Plan & Billing Member Licenses & Permissions Advanced Fea…" at bounding box center [756, 393] width 1512 height 787
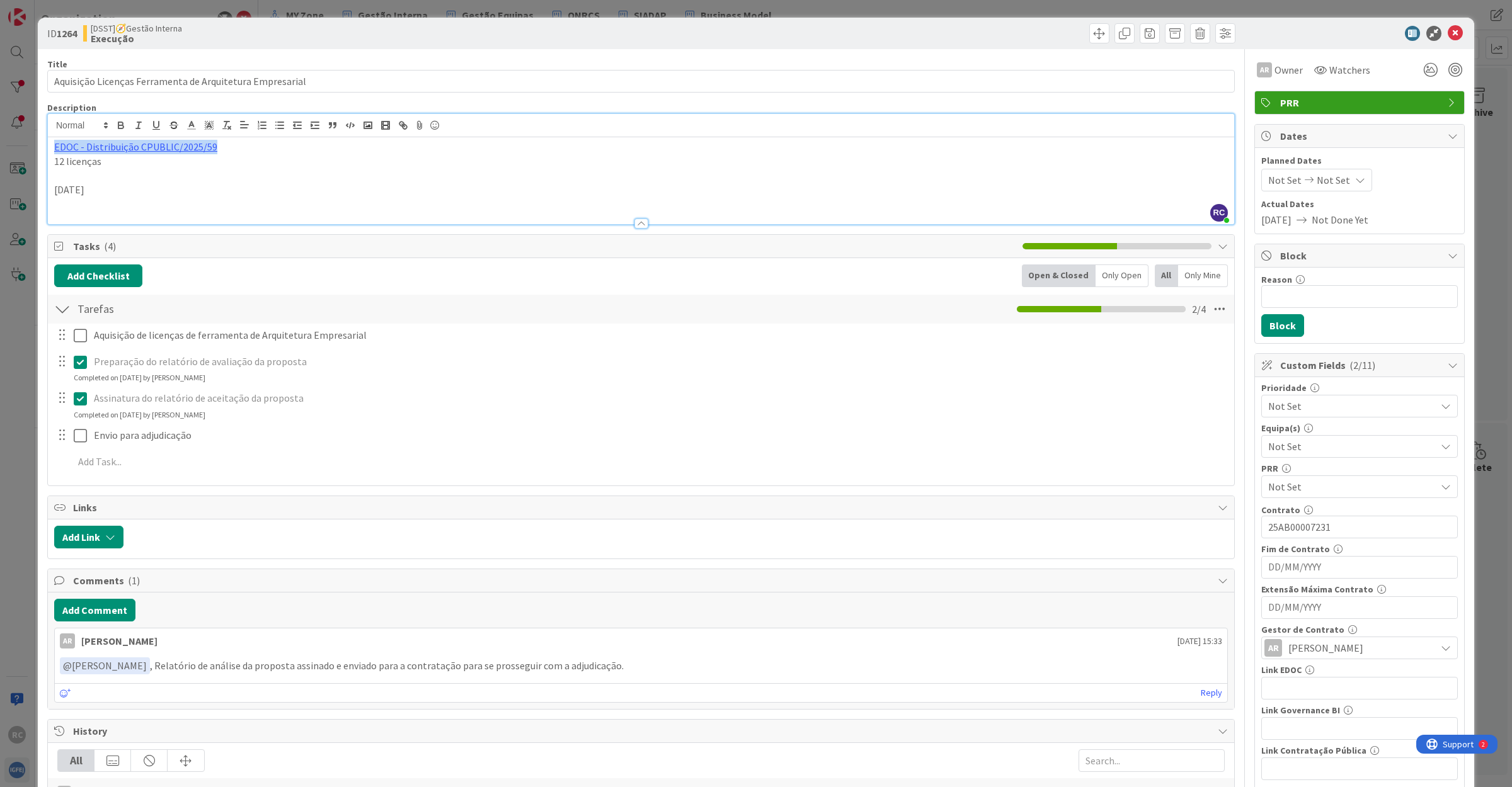
copy link "EDOC - Distribuição CPUBLIC/2025/59"
click at [1301, 568] on input "DD/MM/YYYY" at bounding box center [1359, 567] width 183 height 22
type input "[DATE]"
click at [1408, 527] on input "25AB00007231" at bounding box center [1359, 527] width 197 height 22
click at [1448, 31] on icon at bounding box center [1455, 34] width 15 height 15
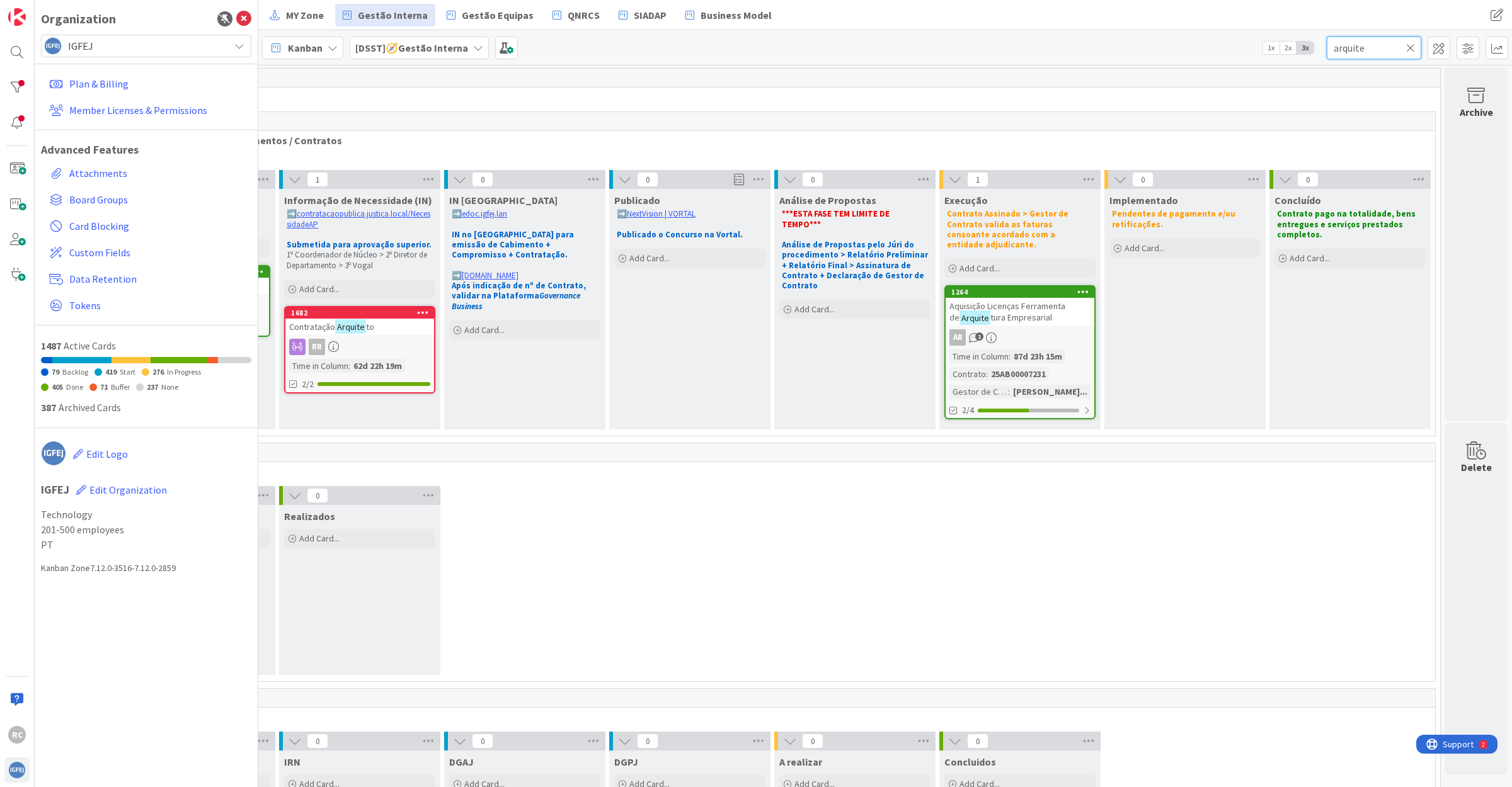
click at [1376, 52] on input "arquite" at bounding box center [1373, 48] width 94 height 22
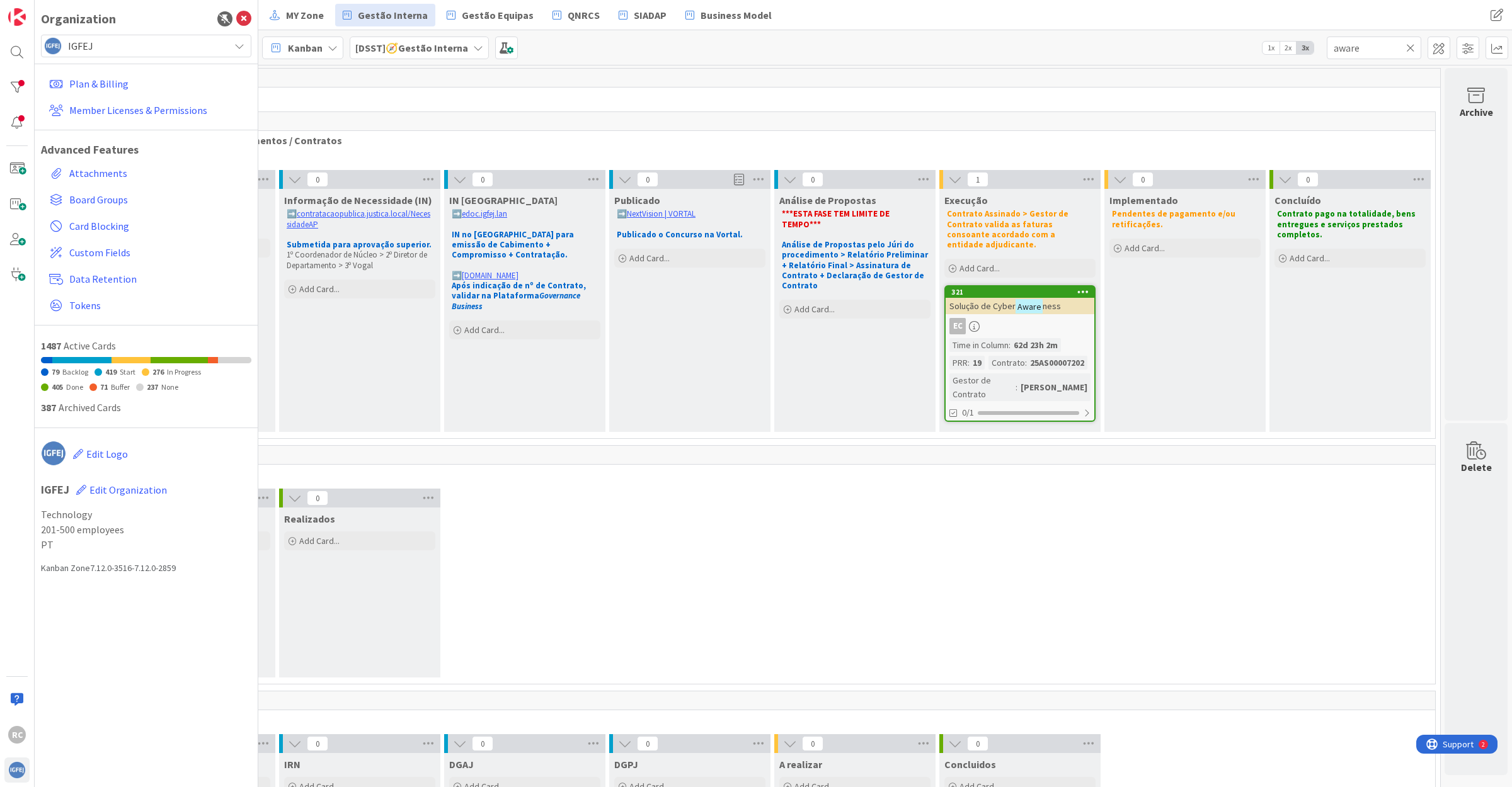
click at [993, 319] on div "EC" at bounding box center [1019, 326] width 148 height 16
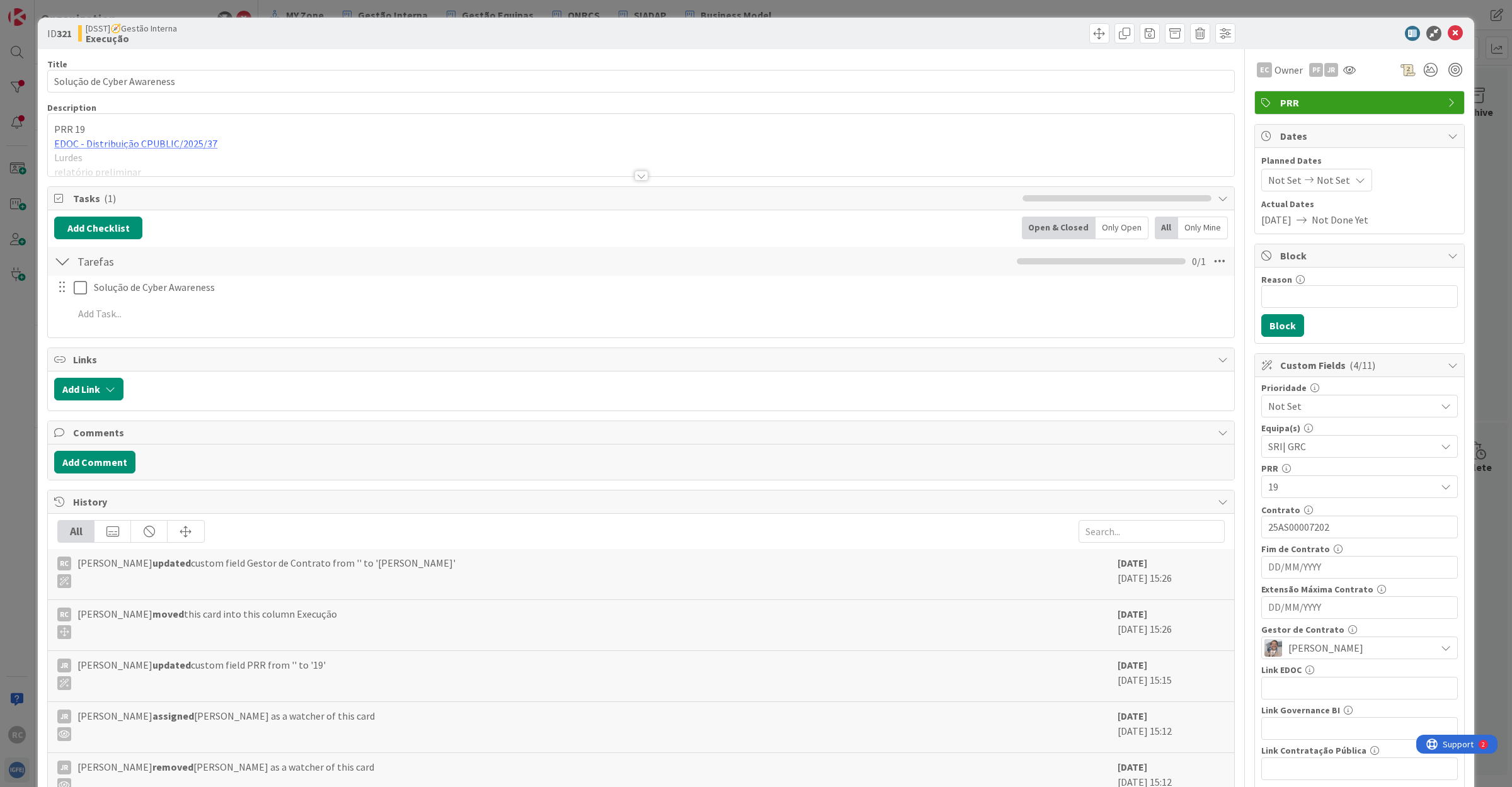
click at [635, 176] on div at bounding box center [642, 176] width 14 height 10
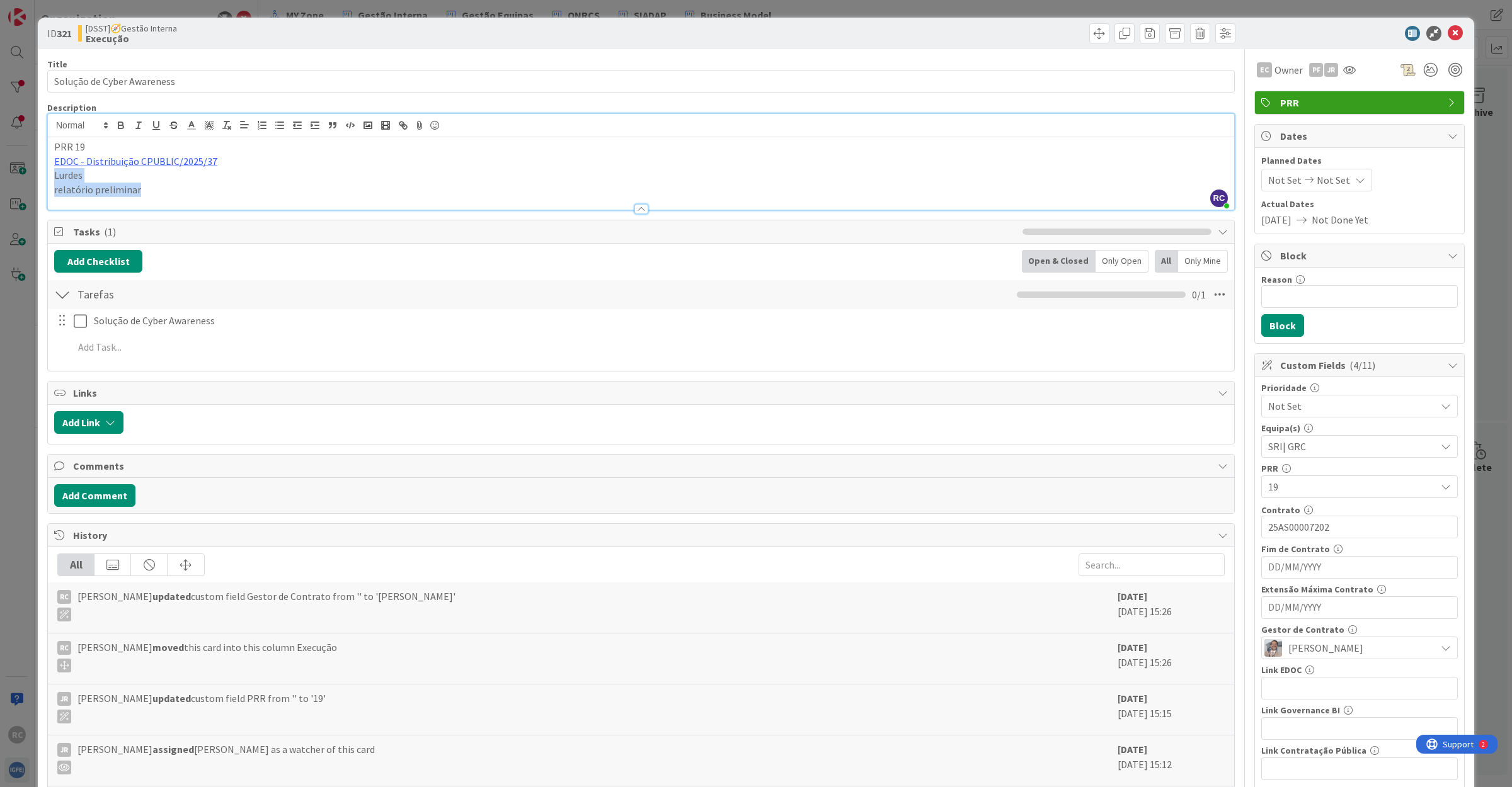
drag, startPoint x: 153, startPoint y: 192, endPoint x: 52, endPoint y: 180, distance: 101.7
click at [52, 180] on div "PRR 19 EDOC - Distribuição CPUBLIC/2025/37 Lurdes relatório preliminar" at bounding box center [640, 173] width 1186 height 73
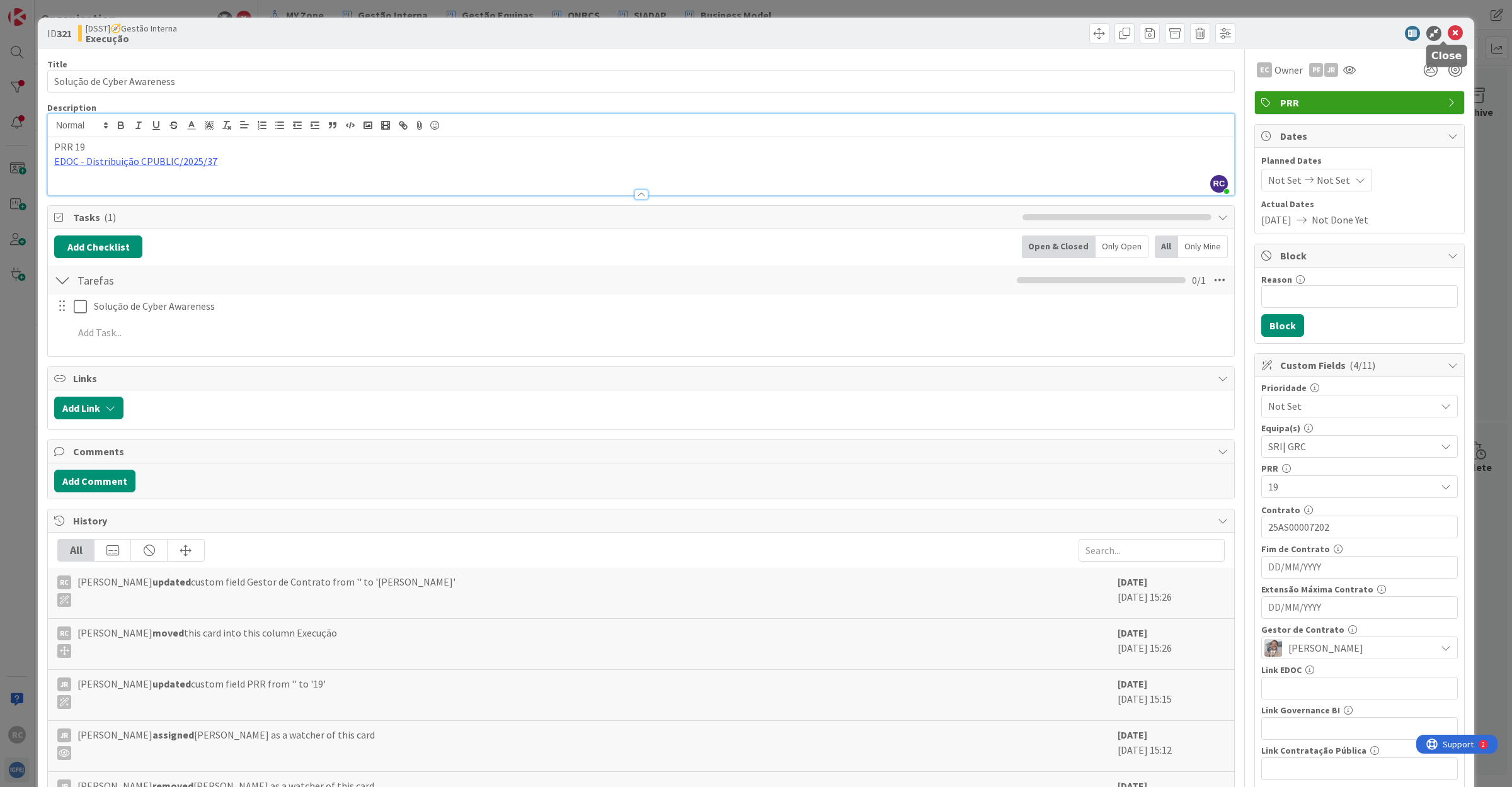
click at [1448, 31] on icon at bounding box center [1455, 34] width 15 height 15
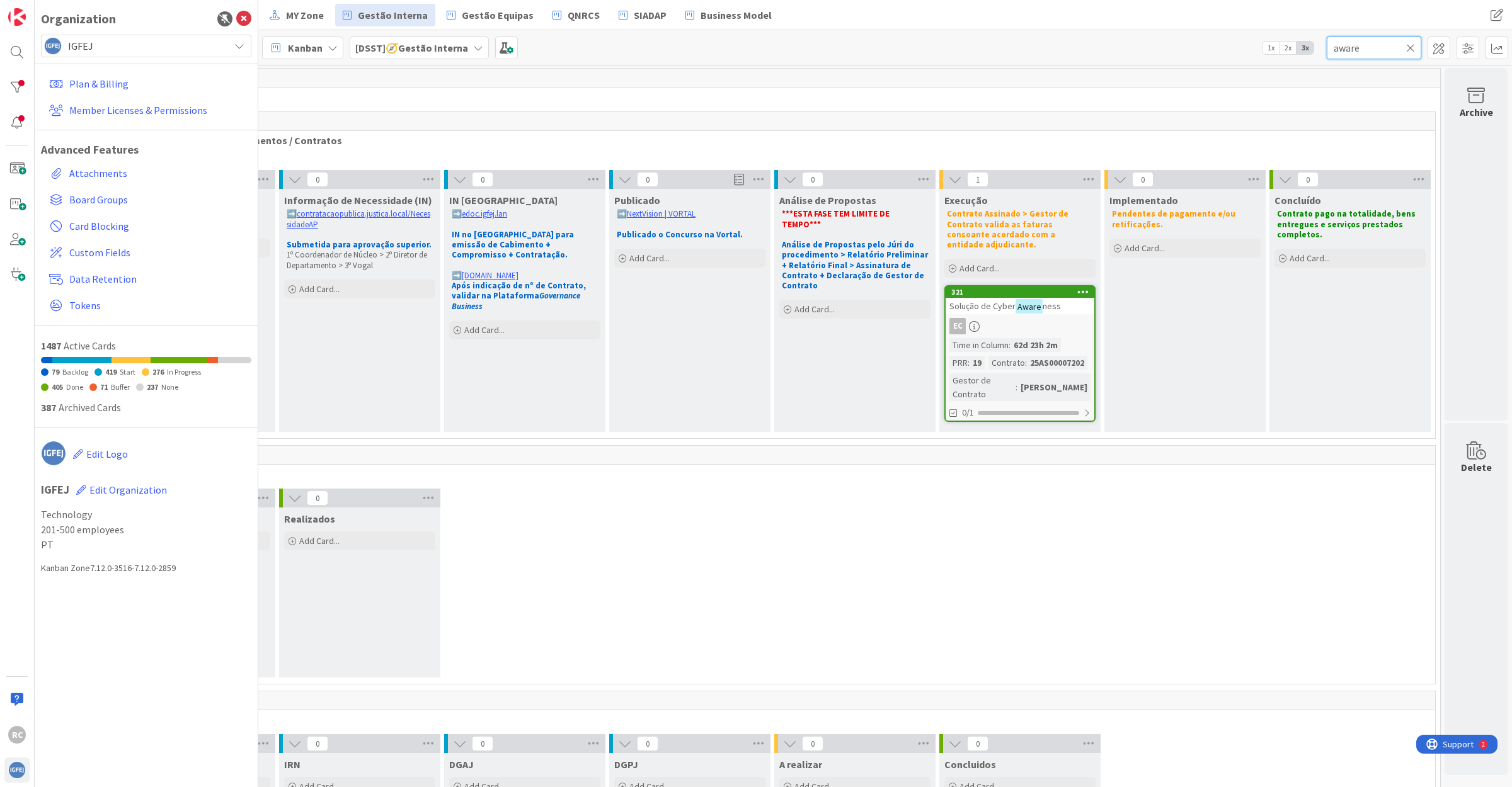
click at [1348, 48] on input "aware" at bounding box center [1373, 48] width 94 height 22
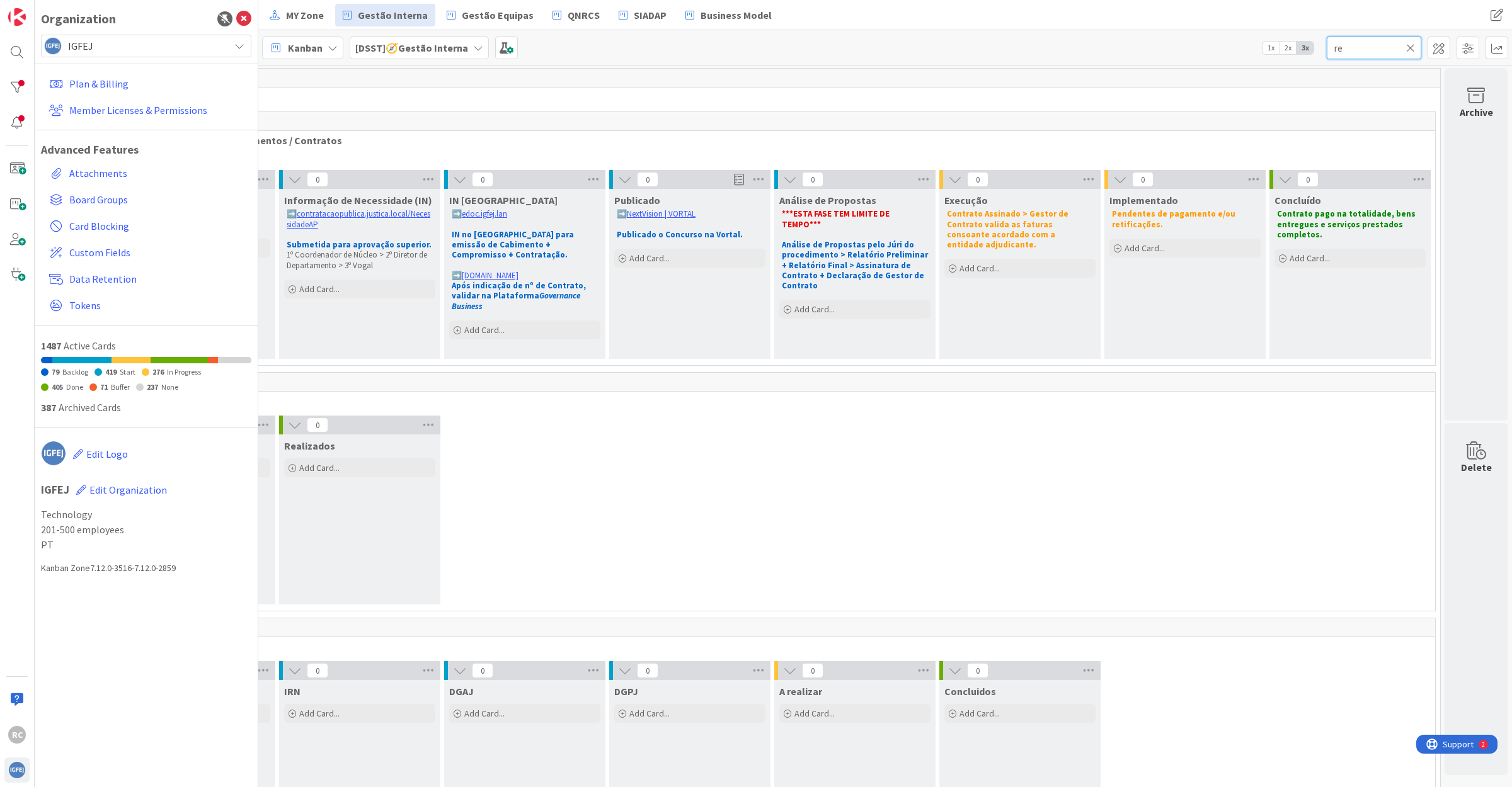
type input "r"
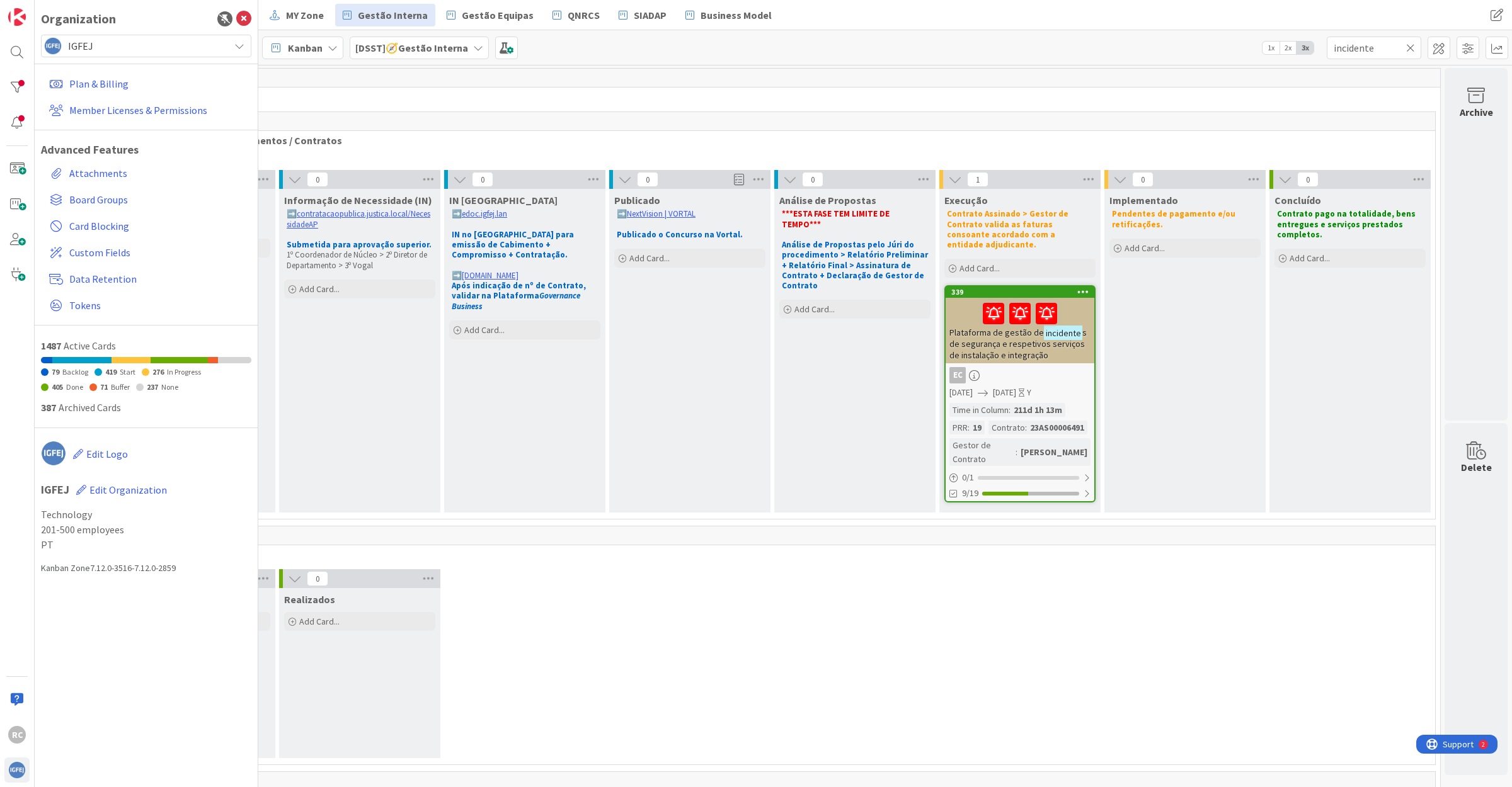
click at [989, 338] on span "s de segurança e respetivos serviços de instalação e integração" at bounding box center [1018, 343] width 137 height 34
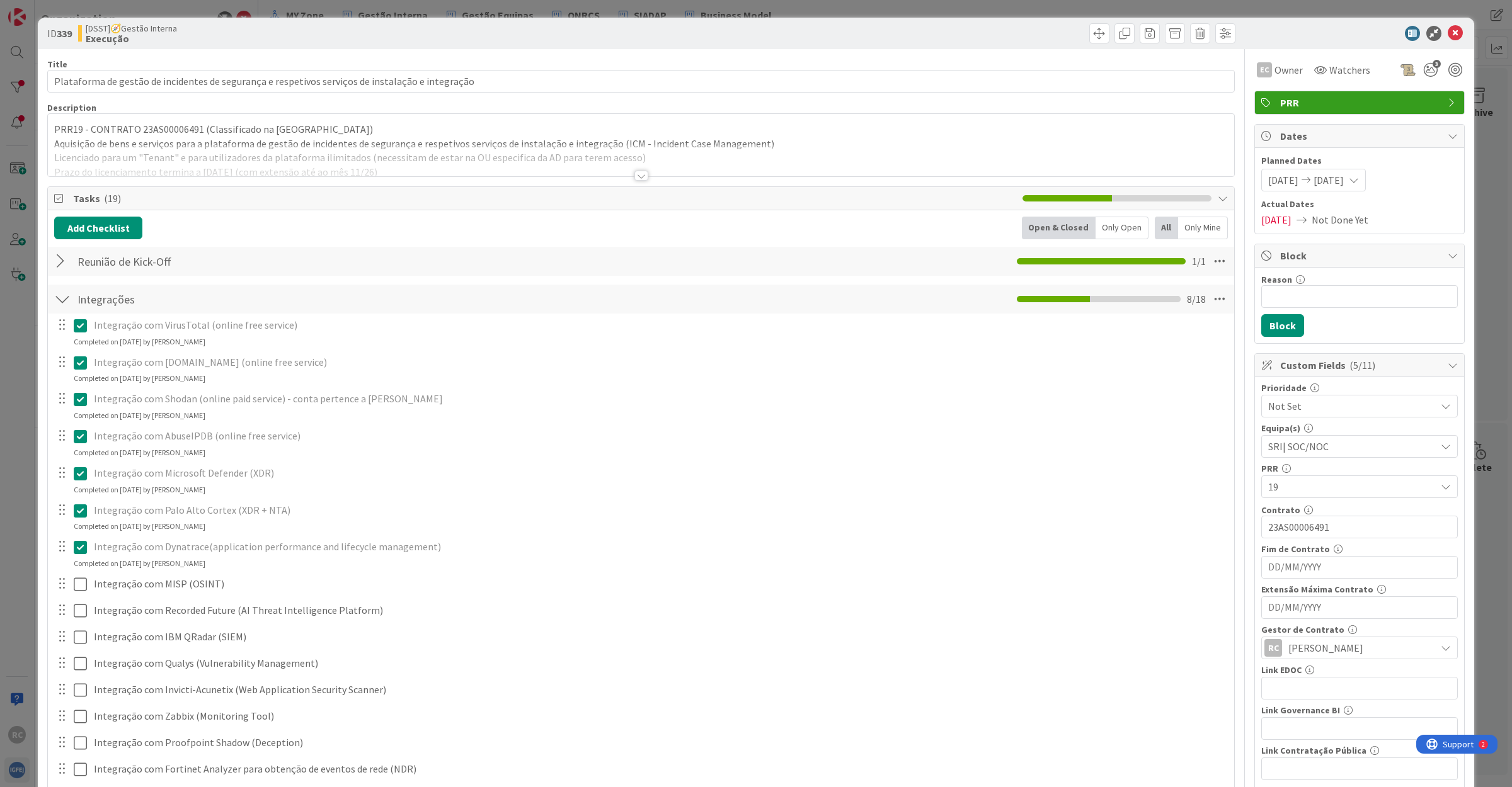
click at [635, 177] on div at bounding box center [642, 176] width 14 height 10
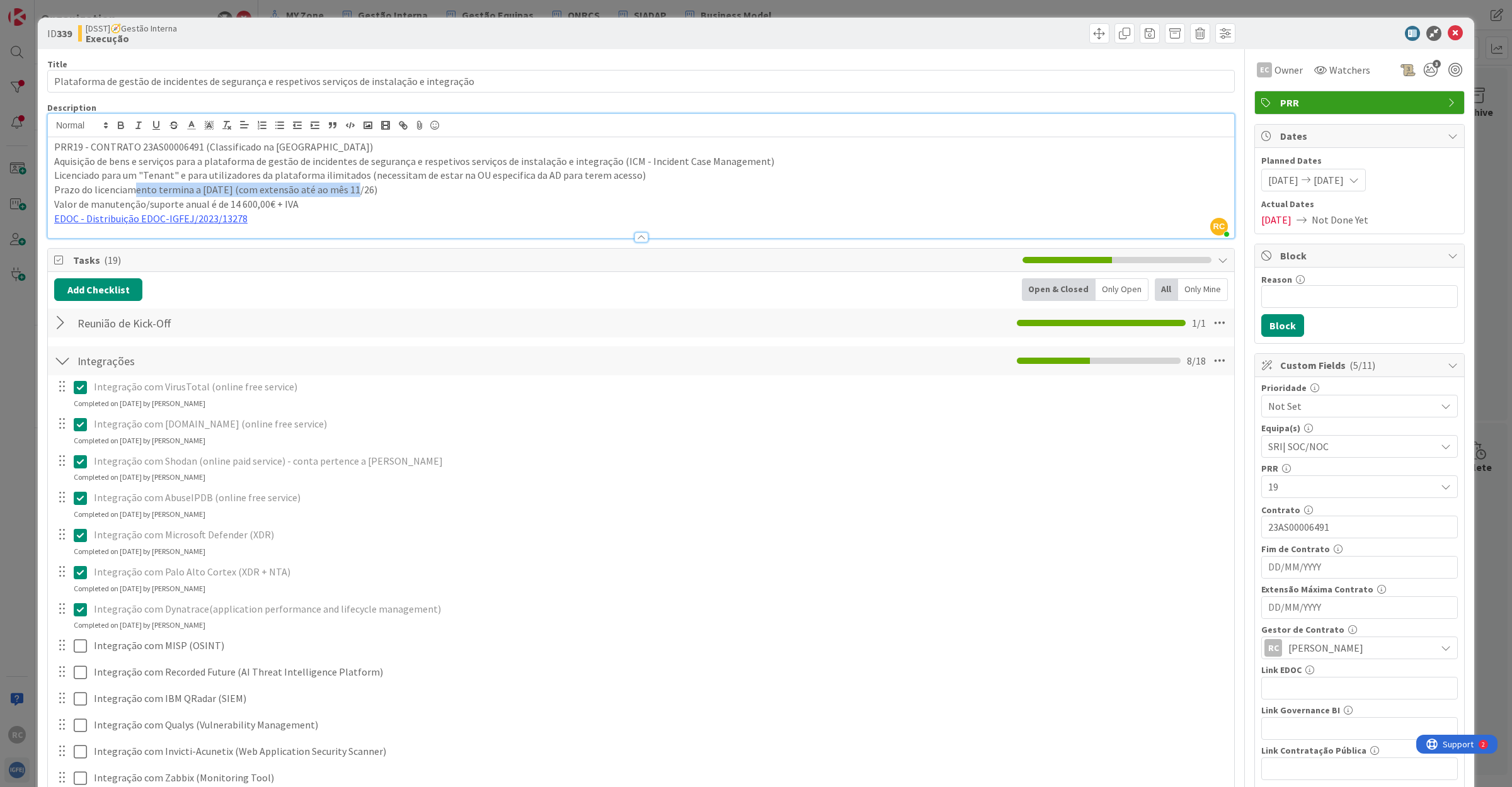
drag, startPoint x: 133, startPoint y: 192, endPoint x: 367, endPoint y: 190, distance: 234.0
click at [357, 190] on p "Prazo do licenciamento termina a [DATE] (com extensão até ao mês 11/26)" at bounding box center [640, 190] width 1173 height 15
click at [414, 190] on p "Prazo do licenciamento termina a [DATE] (com extensão até ao mês 11/26)" at bounding box center [640, 190] width 1173 height 15
drag, startPoint x: 1440, startPoint y: 30, endPoint x: 1393, endPoint y: 46, distance: 49.6
click at [1448, 30] on icon at bounding box center [1455, 34] width 15 height 15
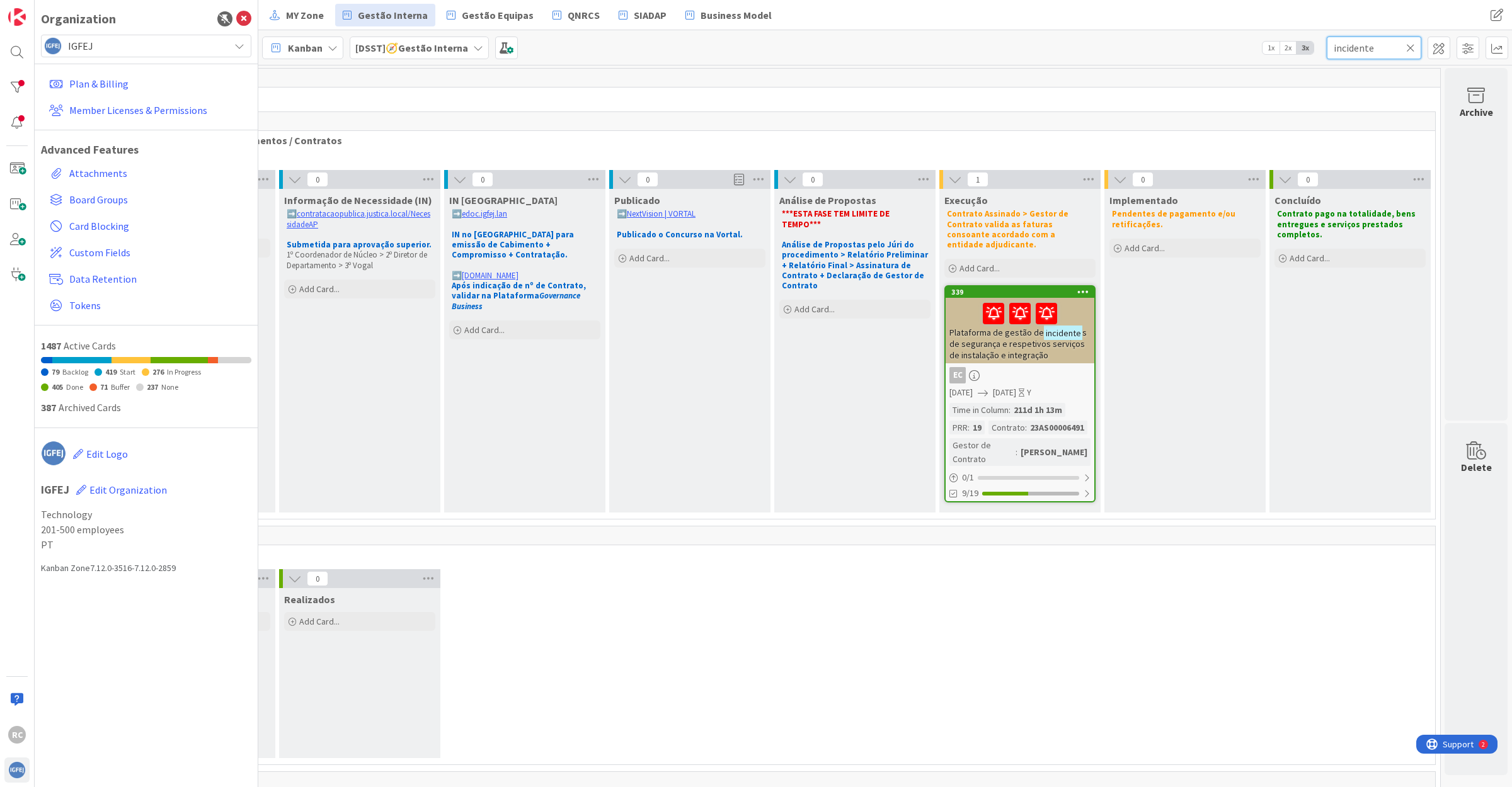
click at [1348, 50] on input "incidente" at bounding box center [1373, 48] width 94 height 22
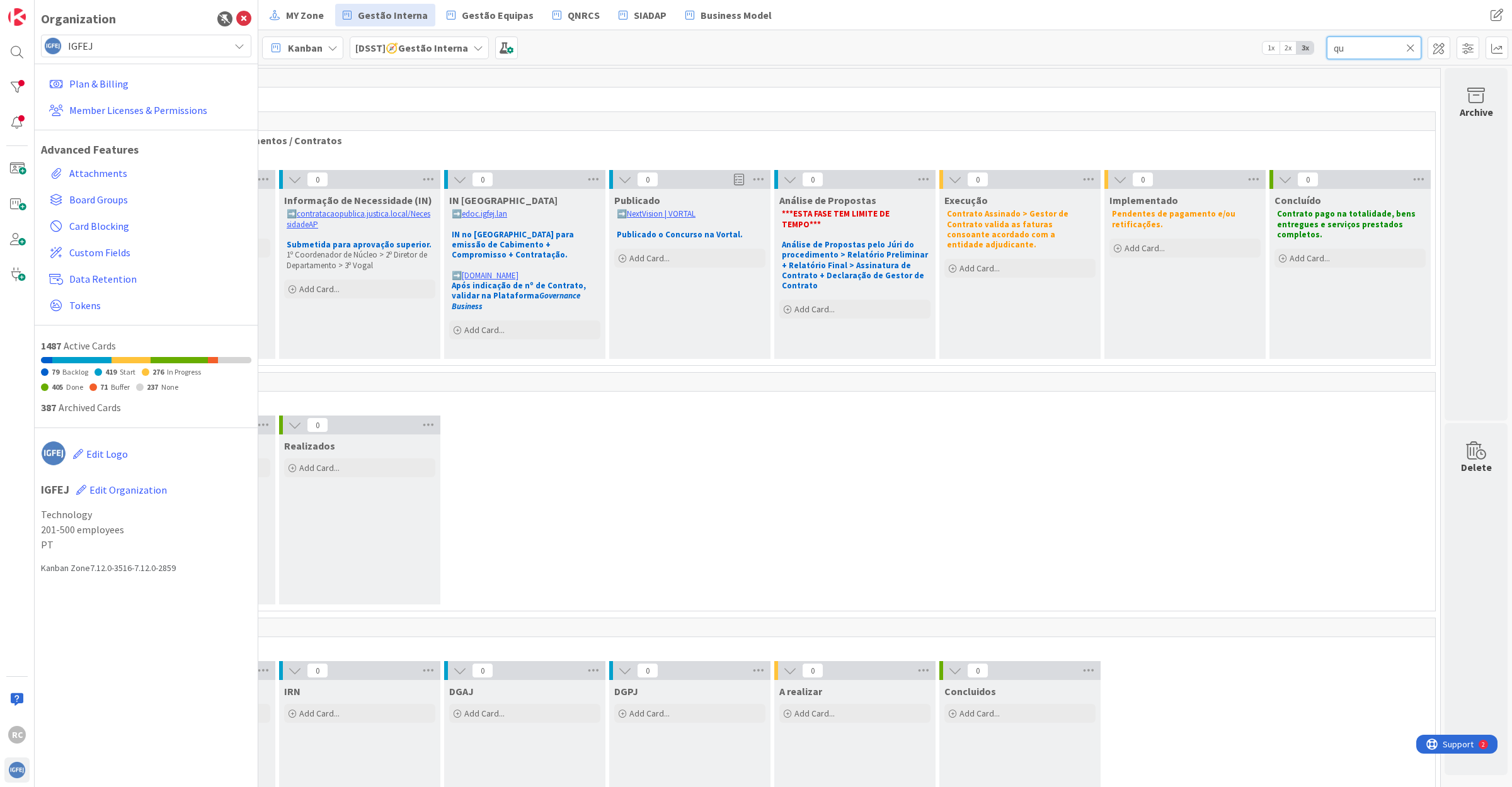
type input "q"
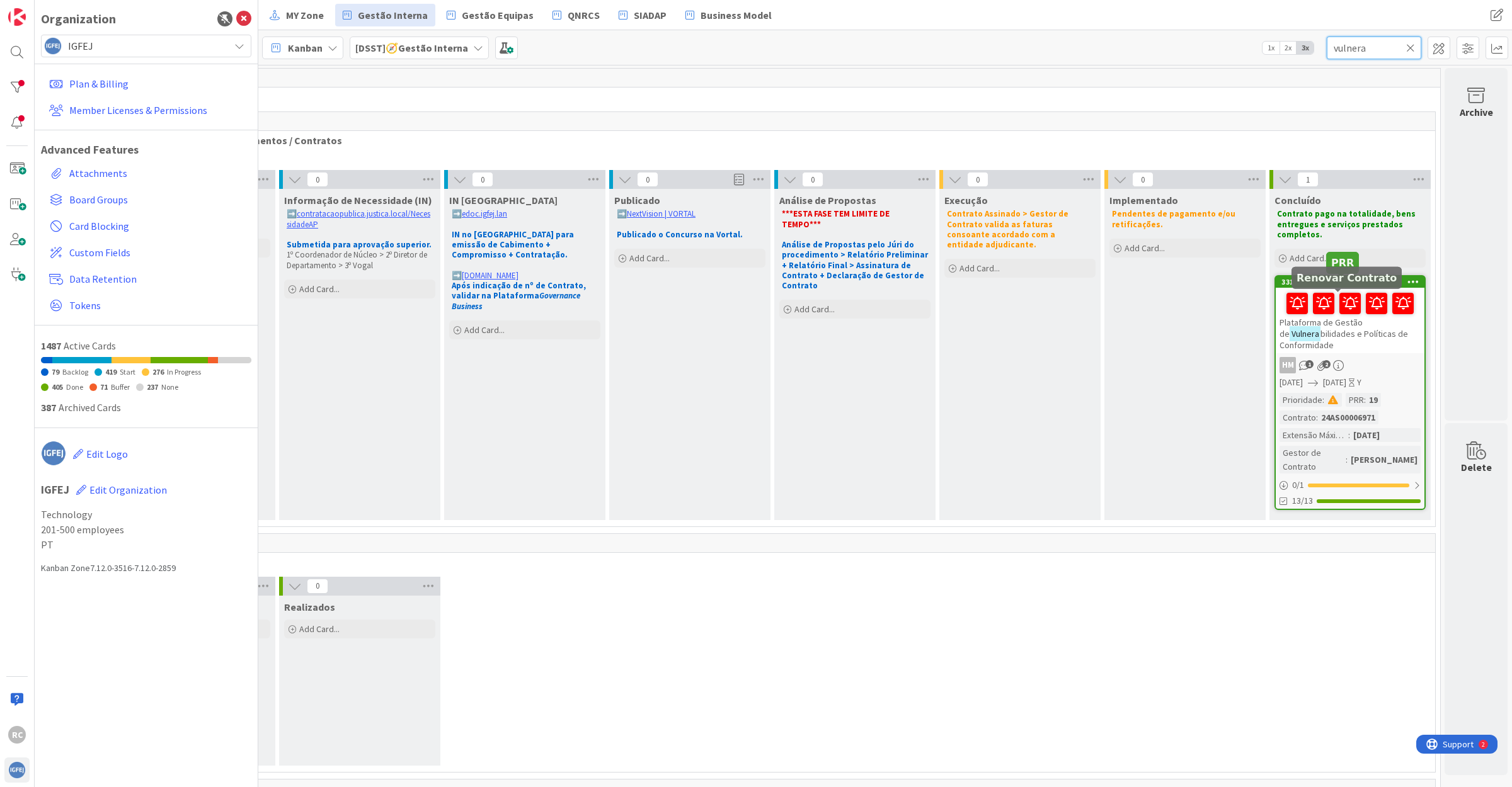
type input "vulnera"
click at [1330, 354] on div "331 Plataforma de Gestão de Vulnera bilidades e Políticas de Conformidade HM 1 …" at bounding box center [1350, 392] width 151 height 235
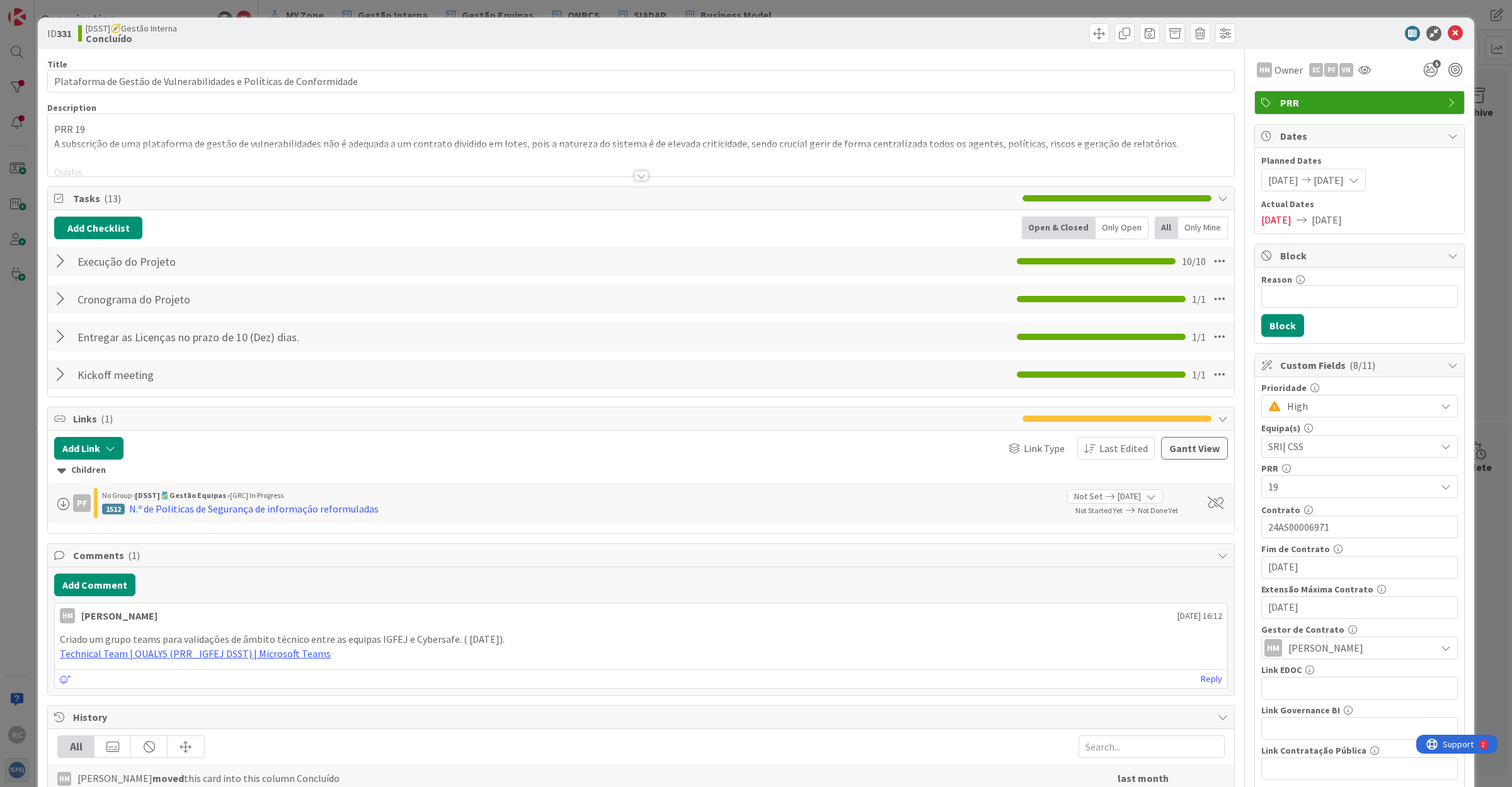
click at [635, 174] on div at bounding box center [642, 176] width 14 height 10
